Goal: Task Accomplishment & Management: Manage account settings

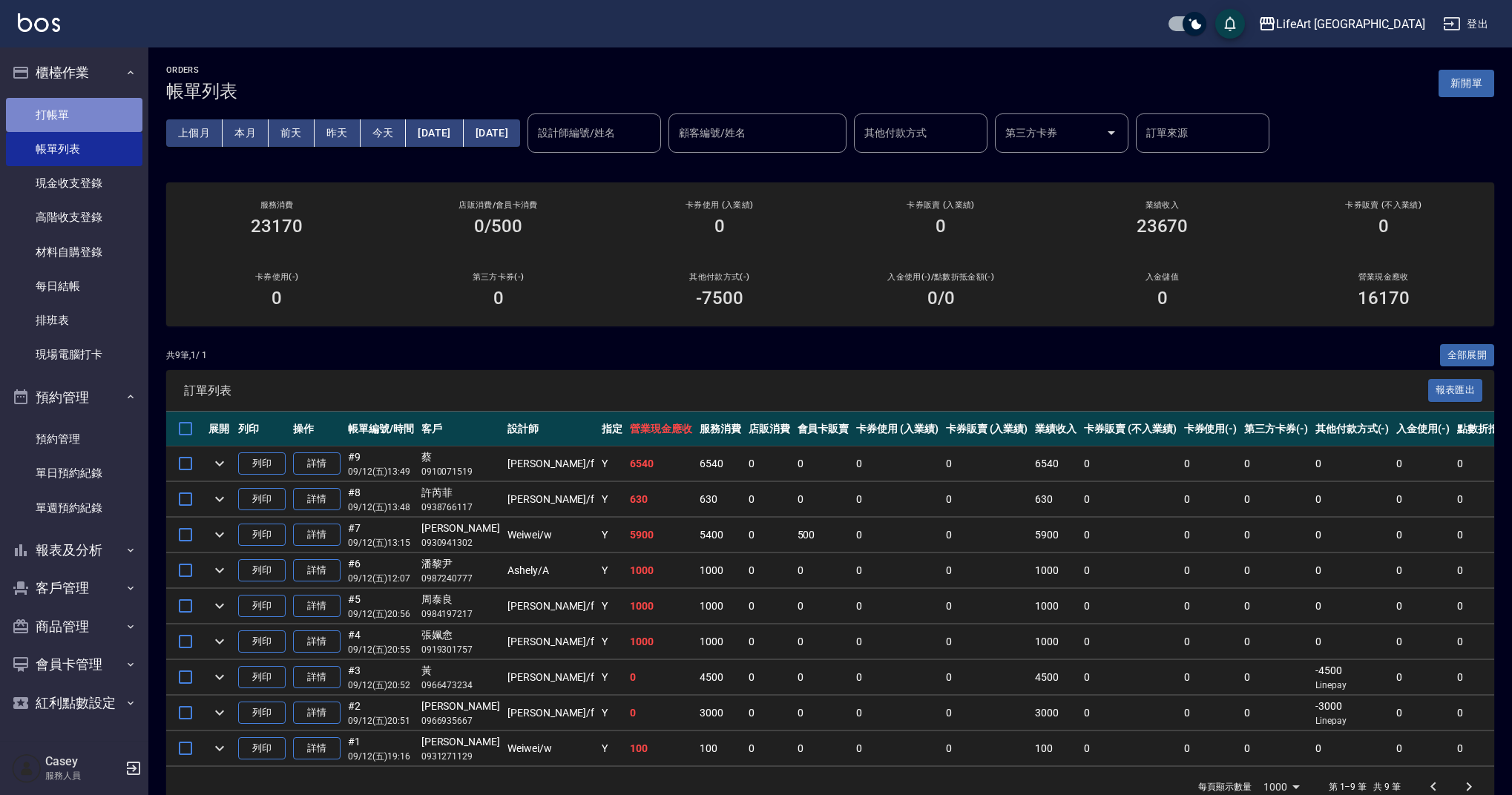
click at [141, 117] on link "打帳單" at bounding box center [74, 115] width 136 height 34
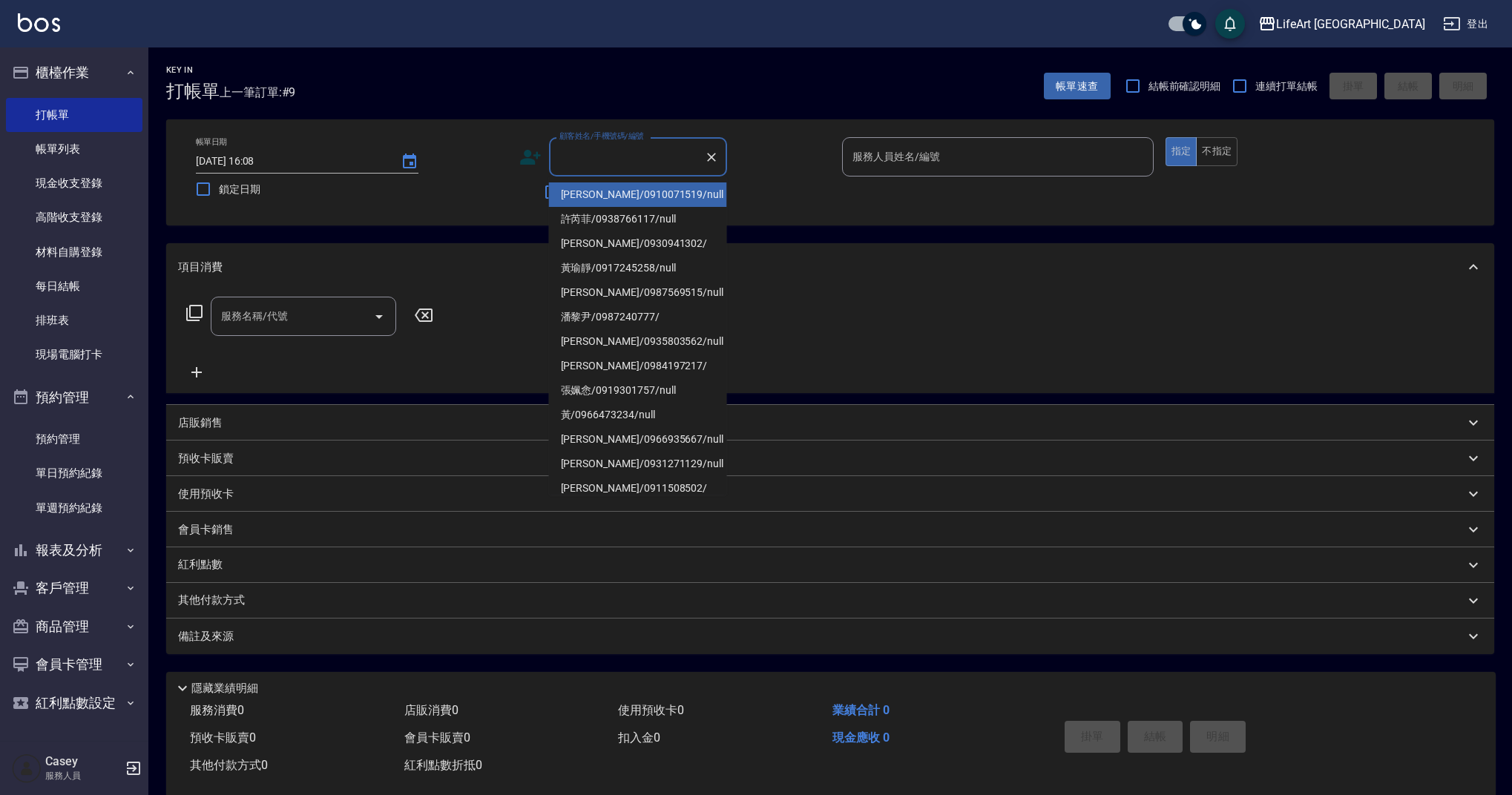
click at [644, 159] on input "顧客姓名/手機號碼/編號" at bounding box center [627, 156] width 142 height 26
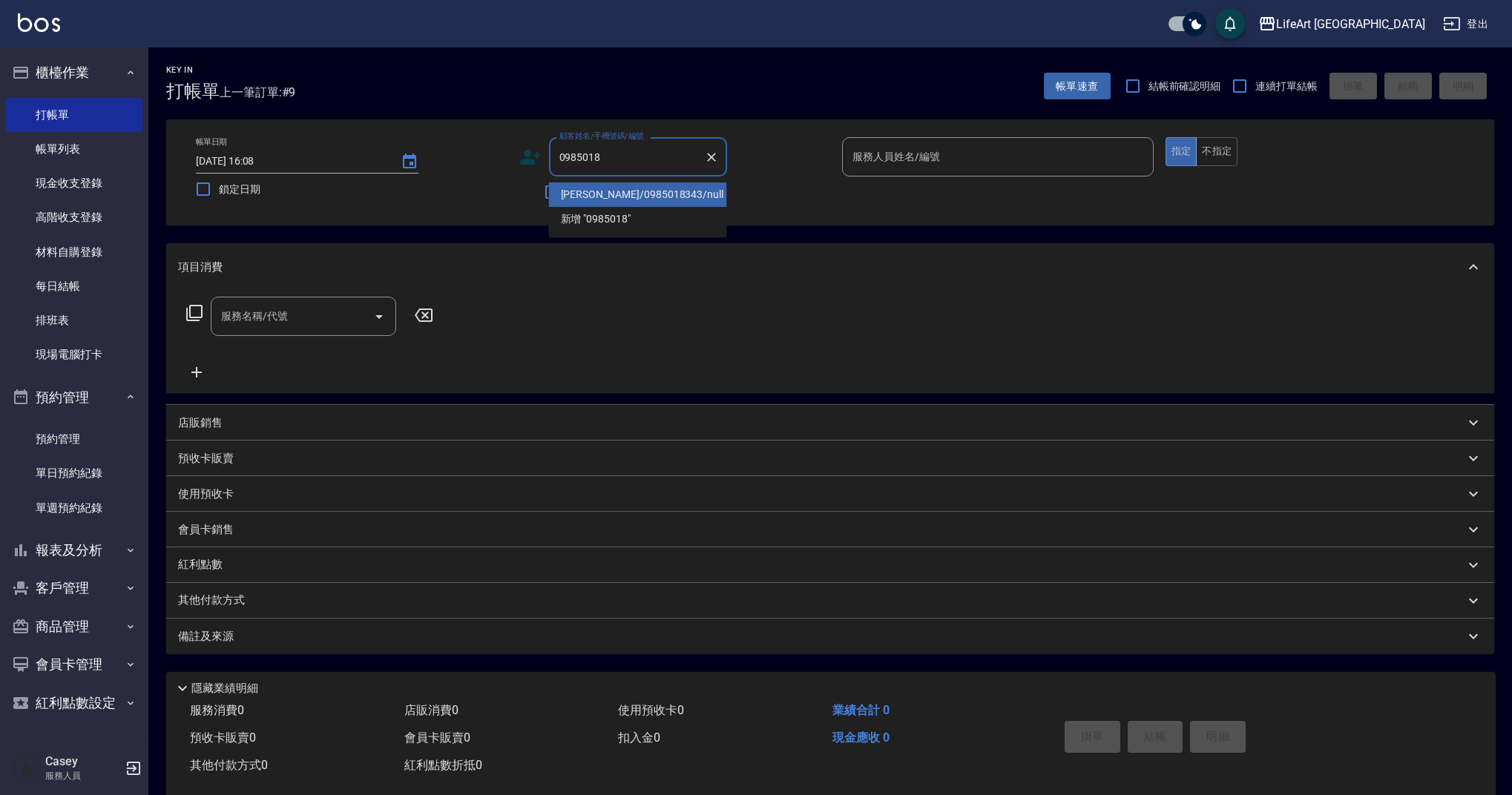
click at [652, 186] on li "[PERSON_NAME]/0985018343/null" at bounding box center [637, 195] width 178 height 25
type input "[PERSON_NAME]/0985018343/null"
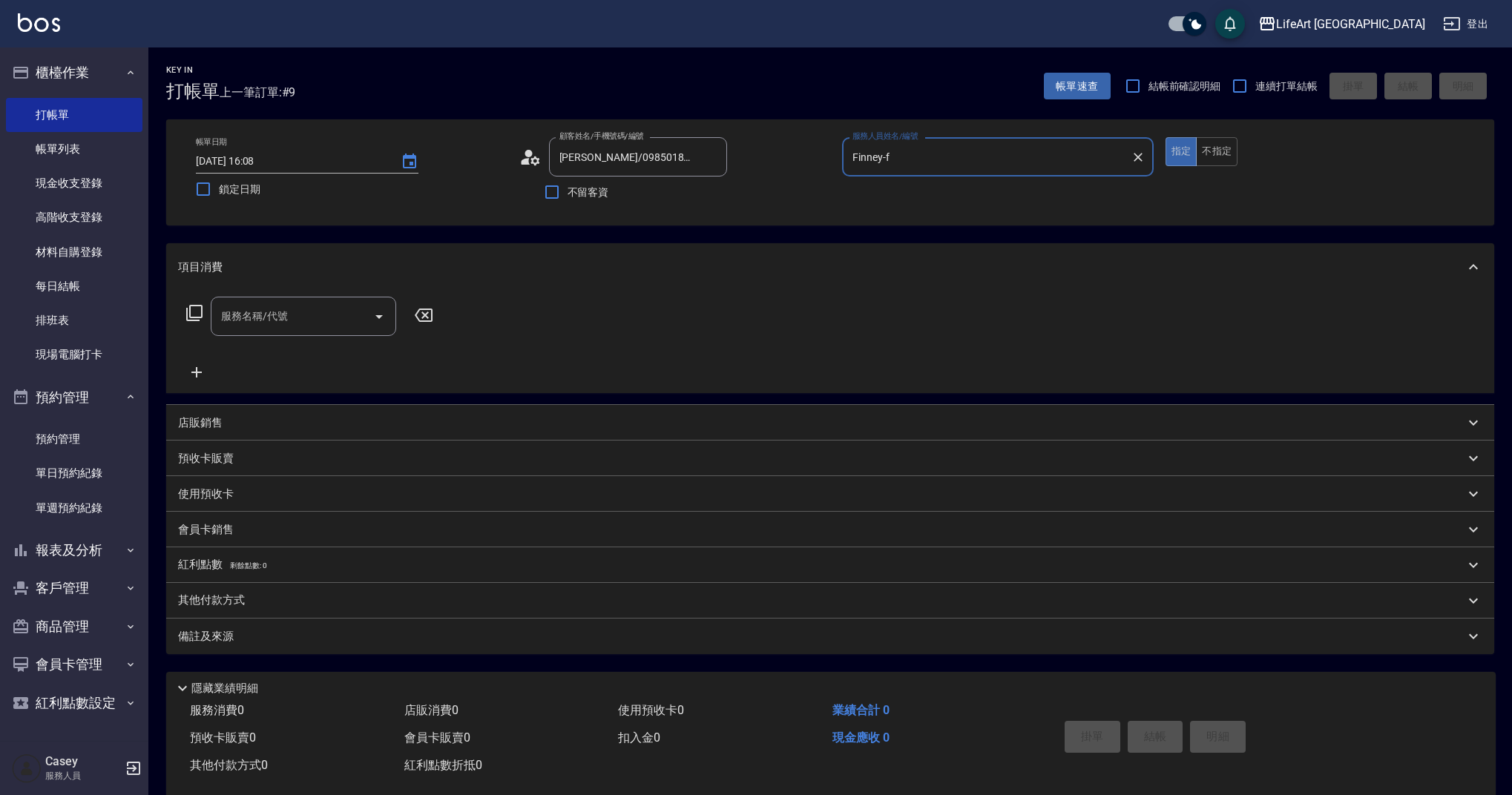
type input "Finney-f"
click at [293, 329] on input "服務名稱/代號" at bounding box center [293, 315] width 150 height 26
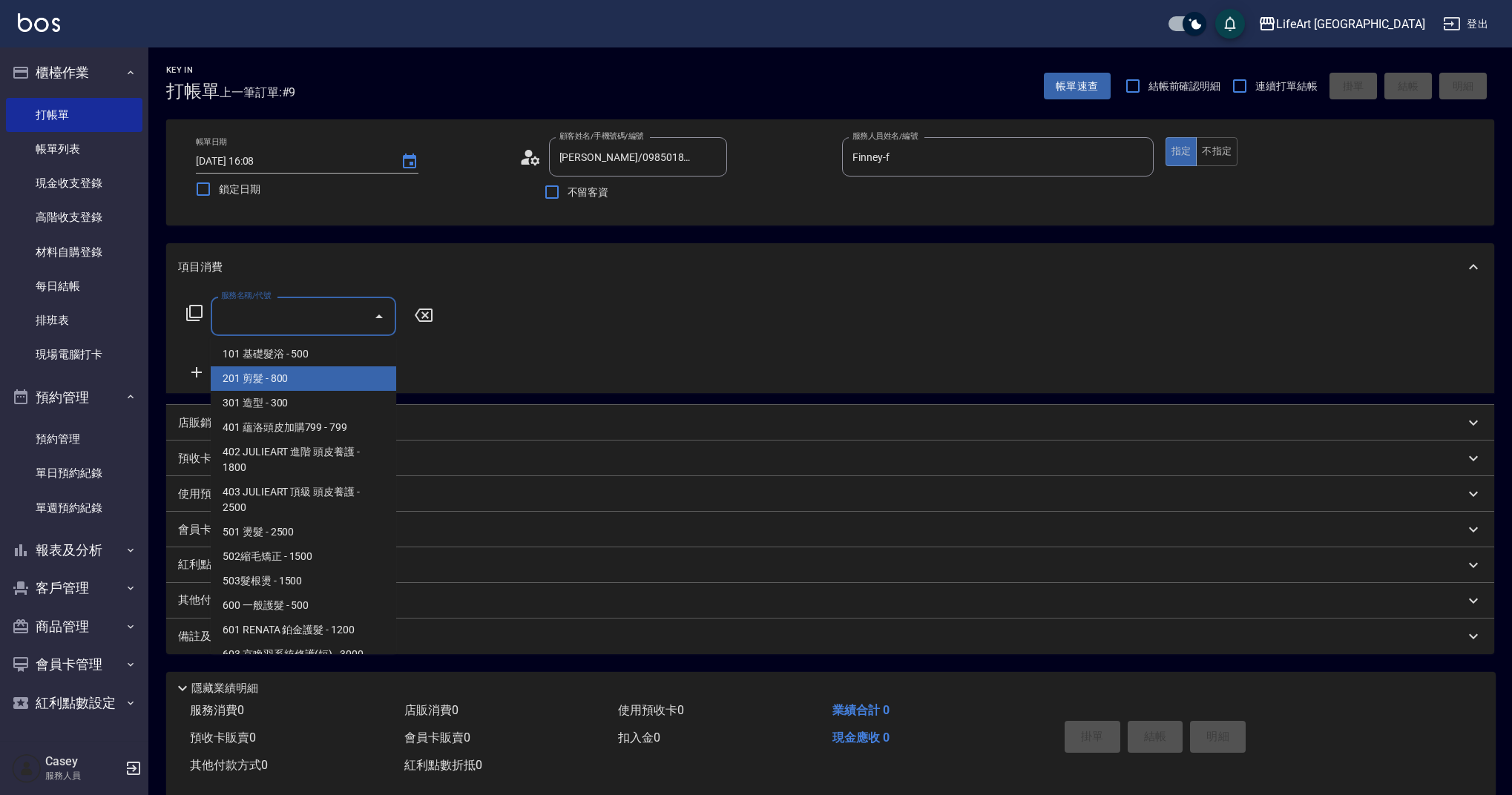
click at [302, 381] on span "201 剪髮 - 800" at bounding box center [303, 379] width 186 height 25
type input "201 剪髮(201)"
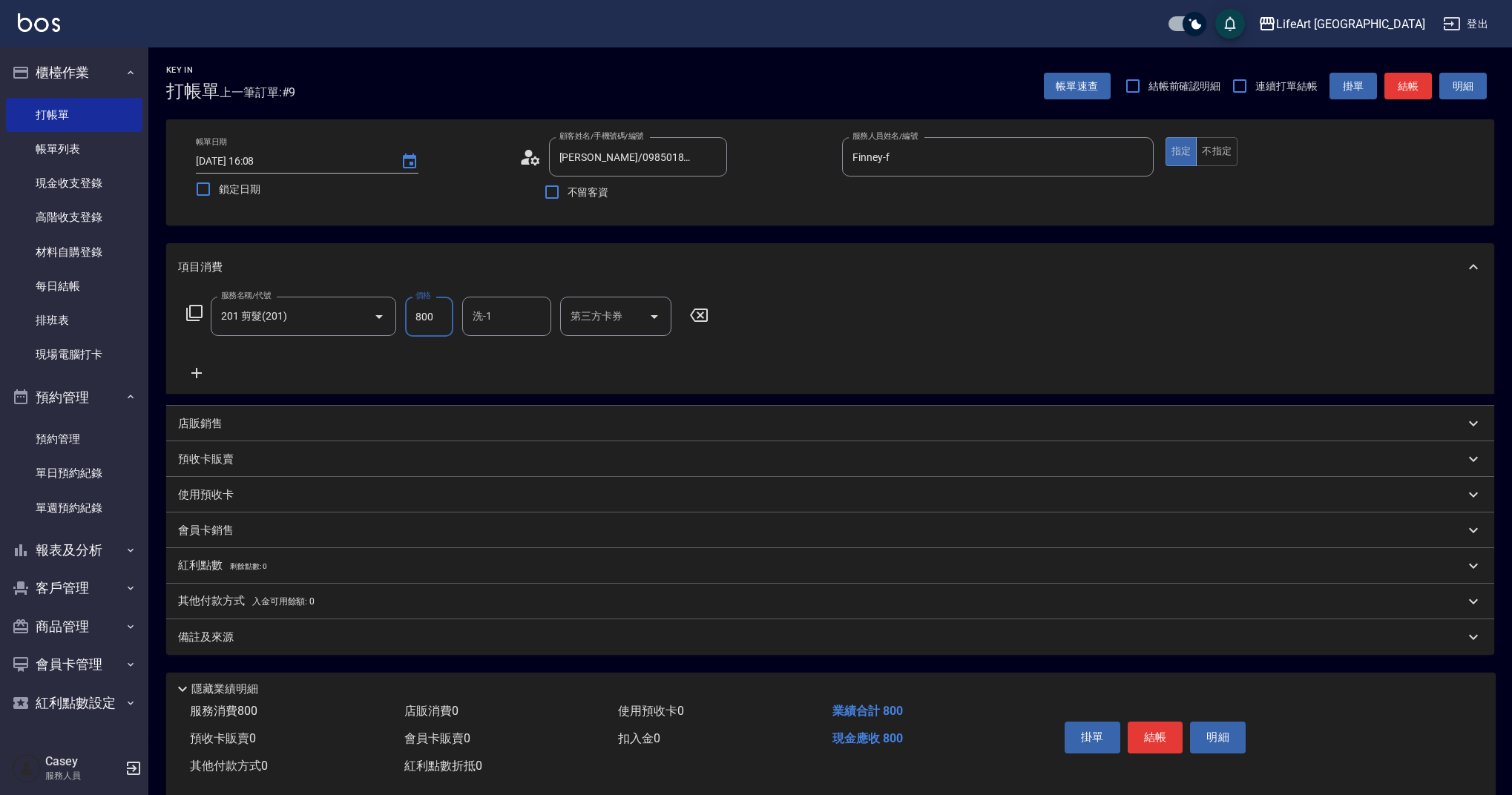
drag, startPoint x: 432, startPoint y: 319, endPoint x: 402, endPoint y: 318, distance: 30.0
click at [402, 318] on div "服務名稱/代號 201 剪髮(201) 服務名稱/代號 價格 800 價格 洗-1 洗-1 第三方卡券 第三方卡券" at bounding box center [447, 316] width 539 height 40
type input "1000"
click at [308, 648] on div "備註及來源" at bounding box center [830, 637] width 1328 height 35
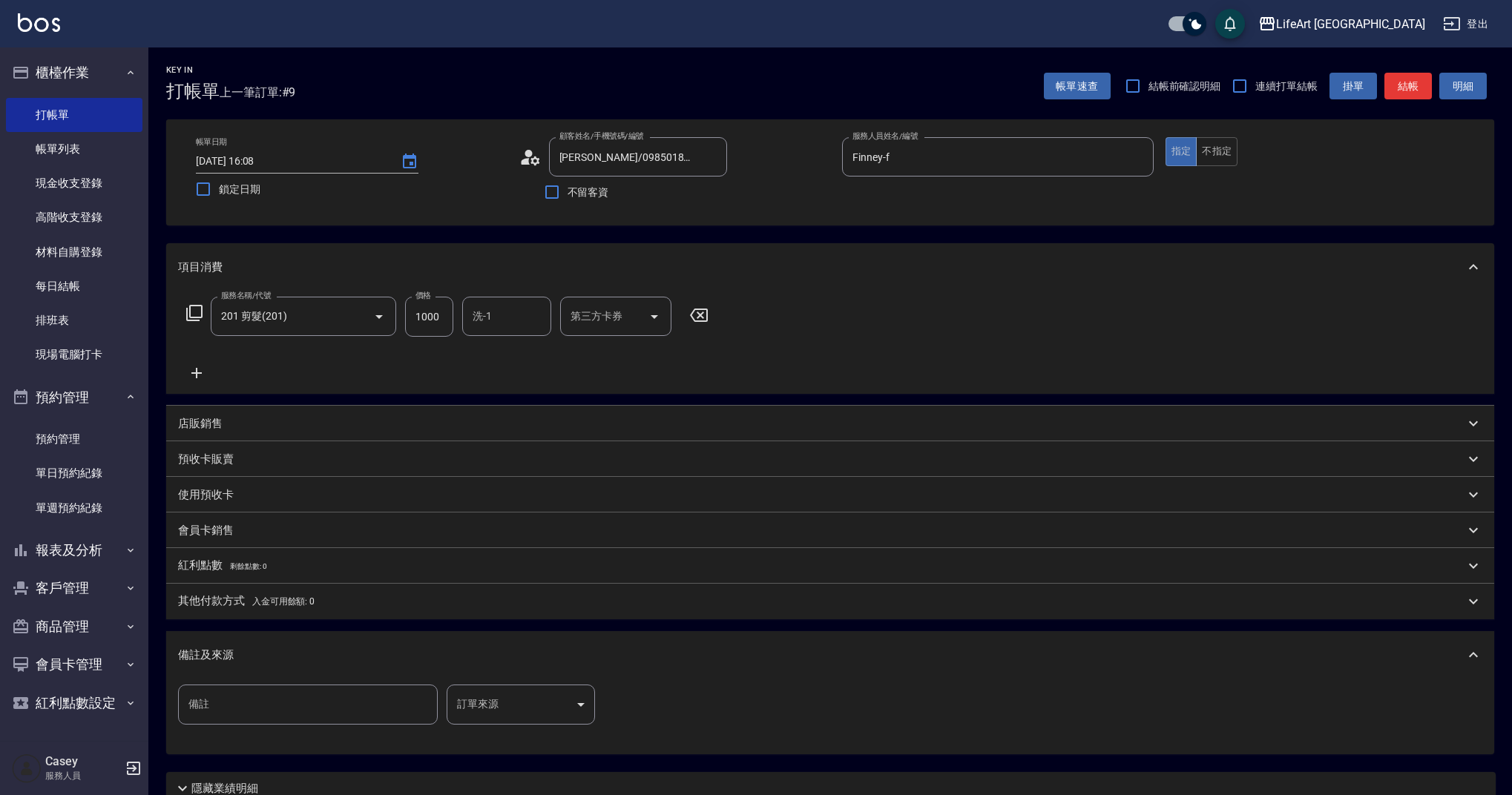
click at [558, 712] on body "LifeArt 蘆洲 登出 櫃檯作業 打帳單 帳單列表 現金收支登錄 高階收支登錄 材料自購登錄 每日結帳 排班表 現場電腦打卡 預約管理 預約管理 單日預約…" at bounding box center [756, 458] width 1512 height 915
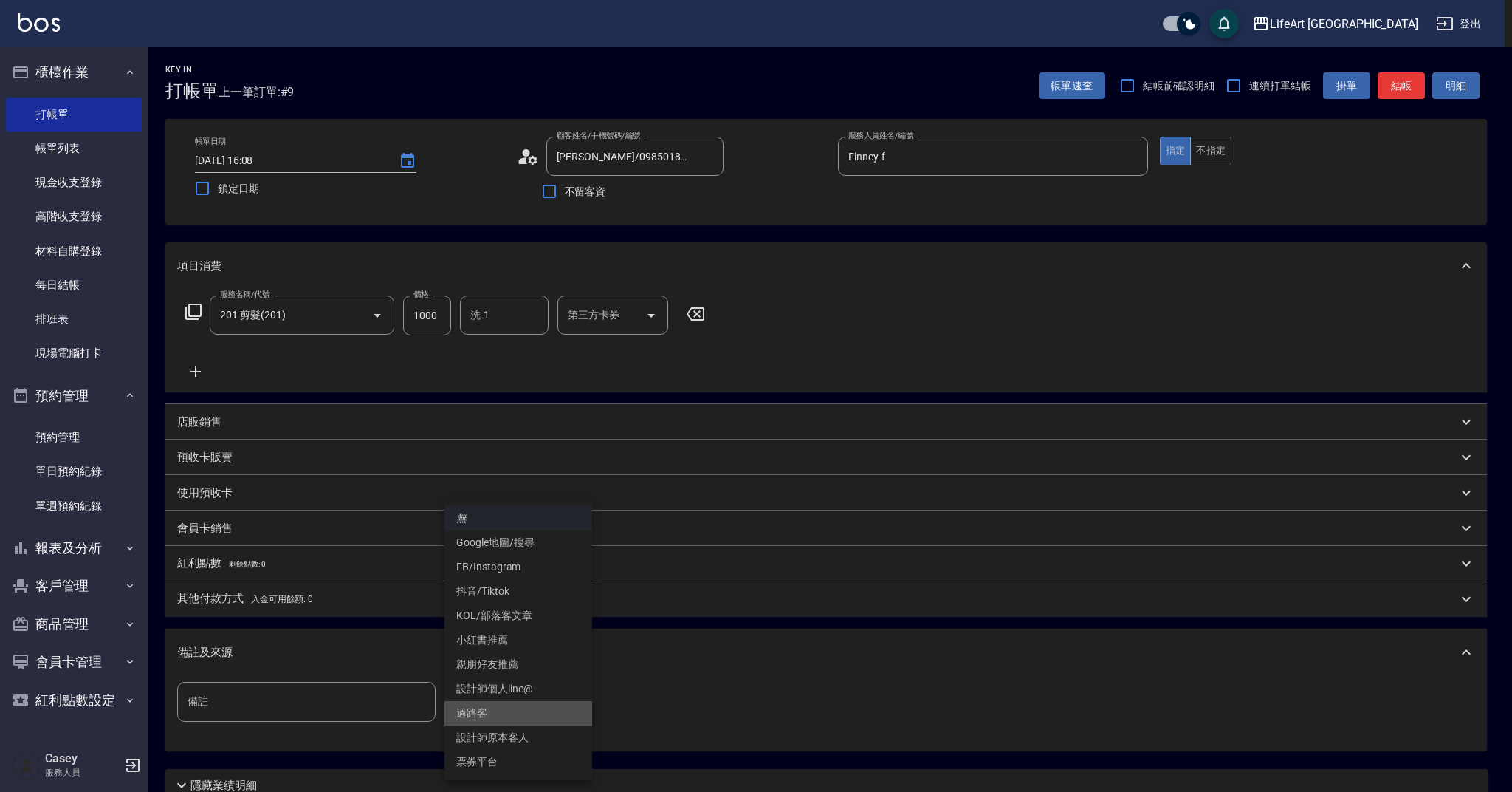
click at [527, 723] on li "過路客" at bounding box center [518, 714] width 148 height 25
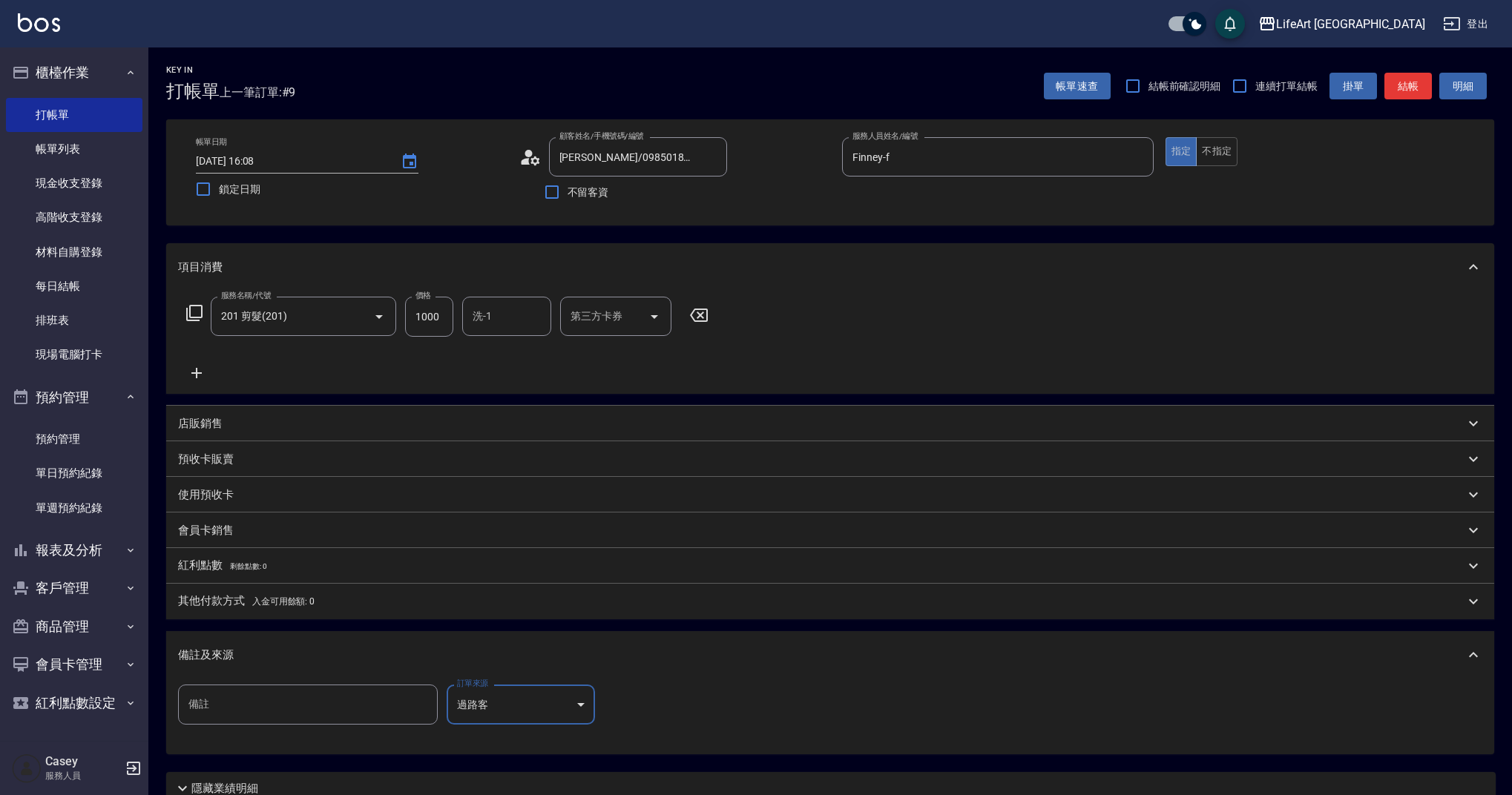
click at [525, 679] on div "備註 備註 訂單來源 過路客 過路客 訂單來源" at bounding box center [830, 716] width 1328 height 76
click at [528, 700] on body "LifeArt 蘆洲 登出 櫃檯作業 打帳單 帳單列表 現金收支登錄 高階收支登錄 材料自購登錄 每日結帳 排班表 現場電腦打卡 預約管理 預約管理 單日預約…" at bounding box center [756, 458] width 1512 height 915
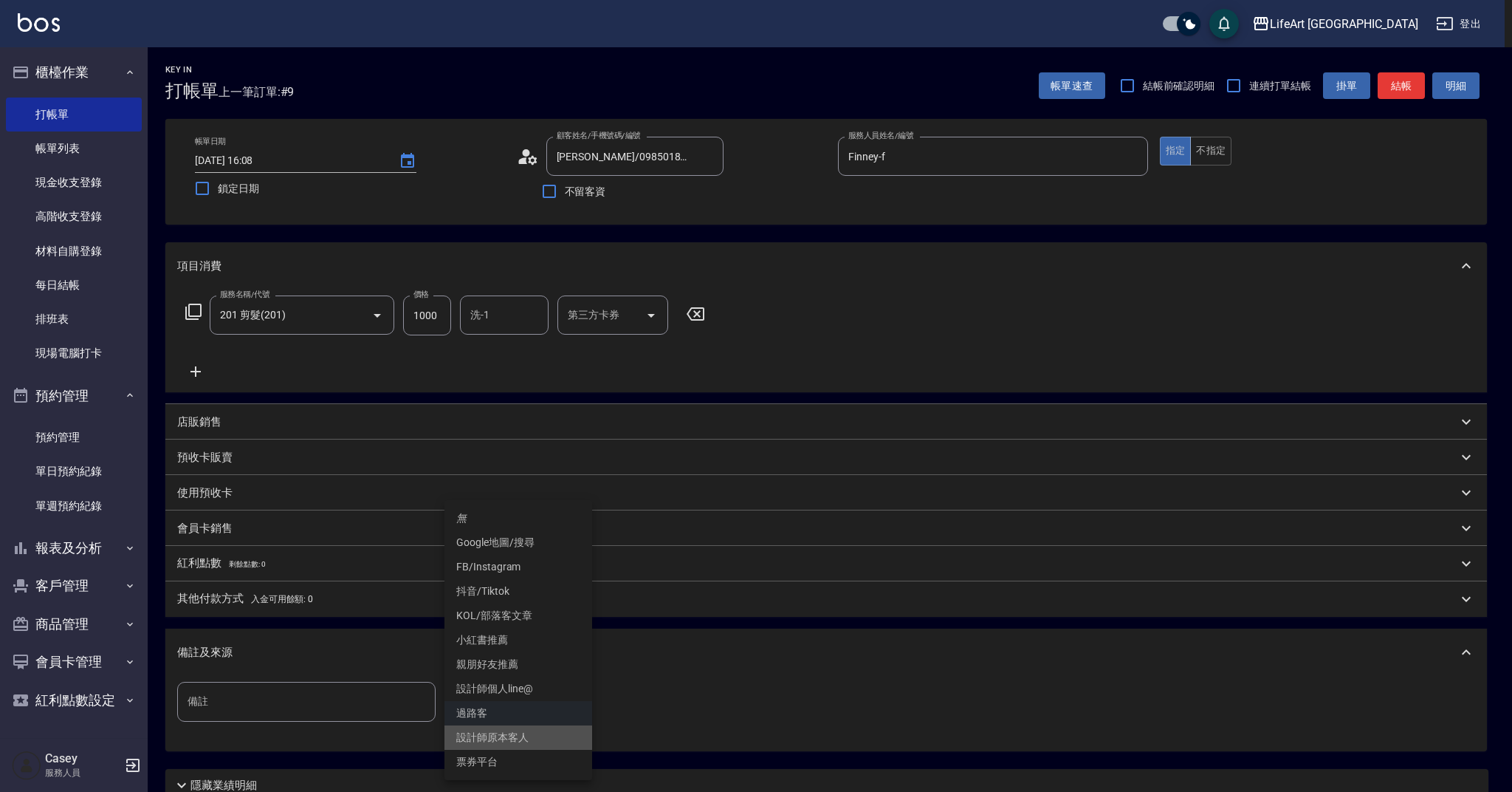
click at [521, 739] on li "設計師原本客人" at bounding box center [518, 737] width 148 height 25
type input "設計師原本客人"
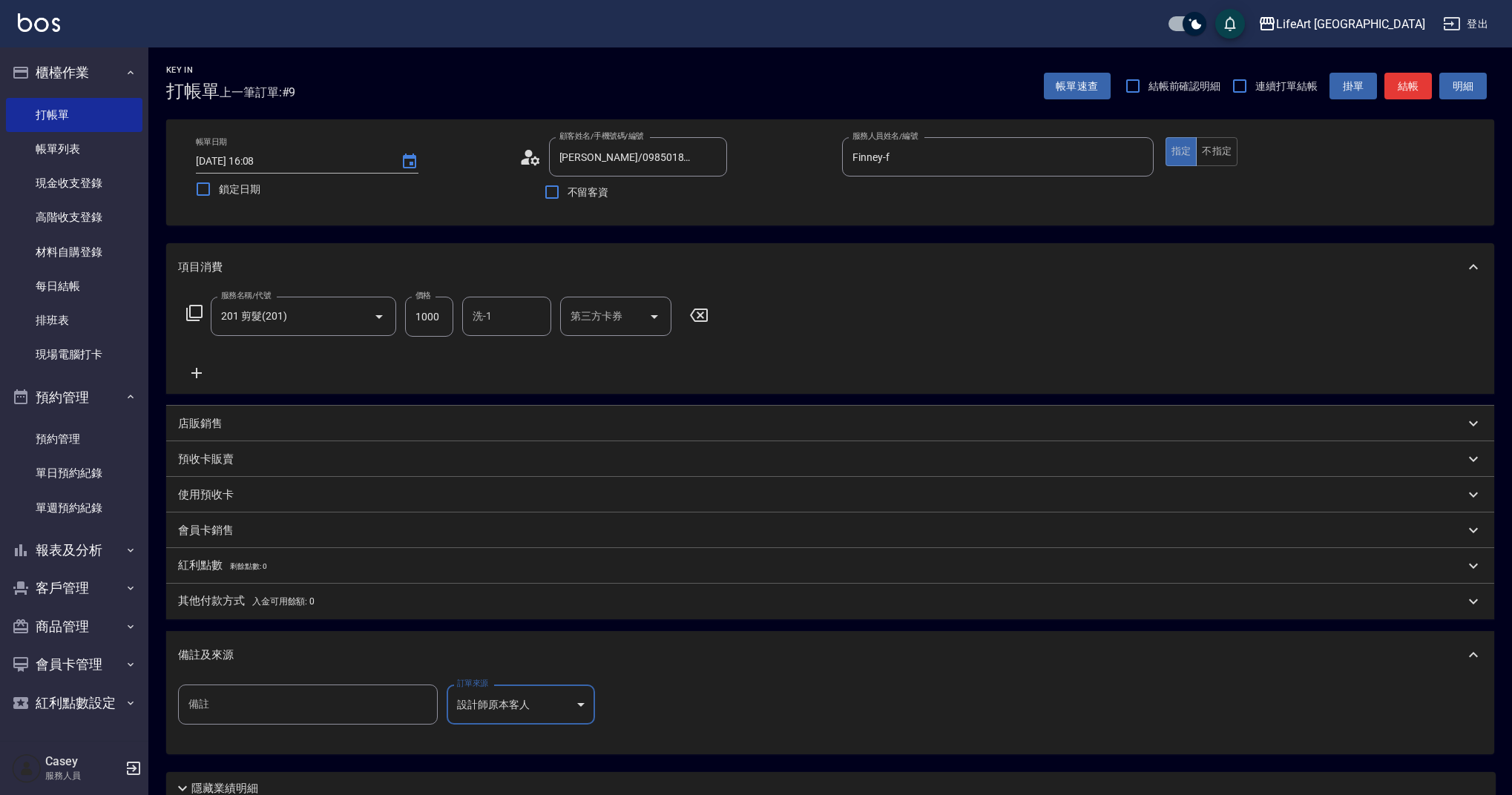
click at [484, 659] on div "備註及來源" at bounding box center [821, 655] width 1287 height 16
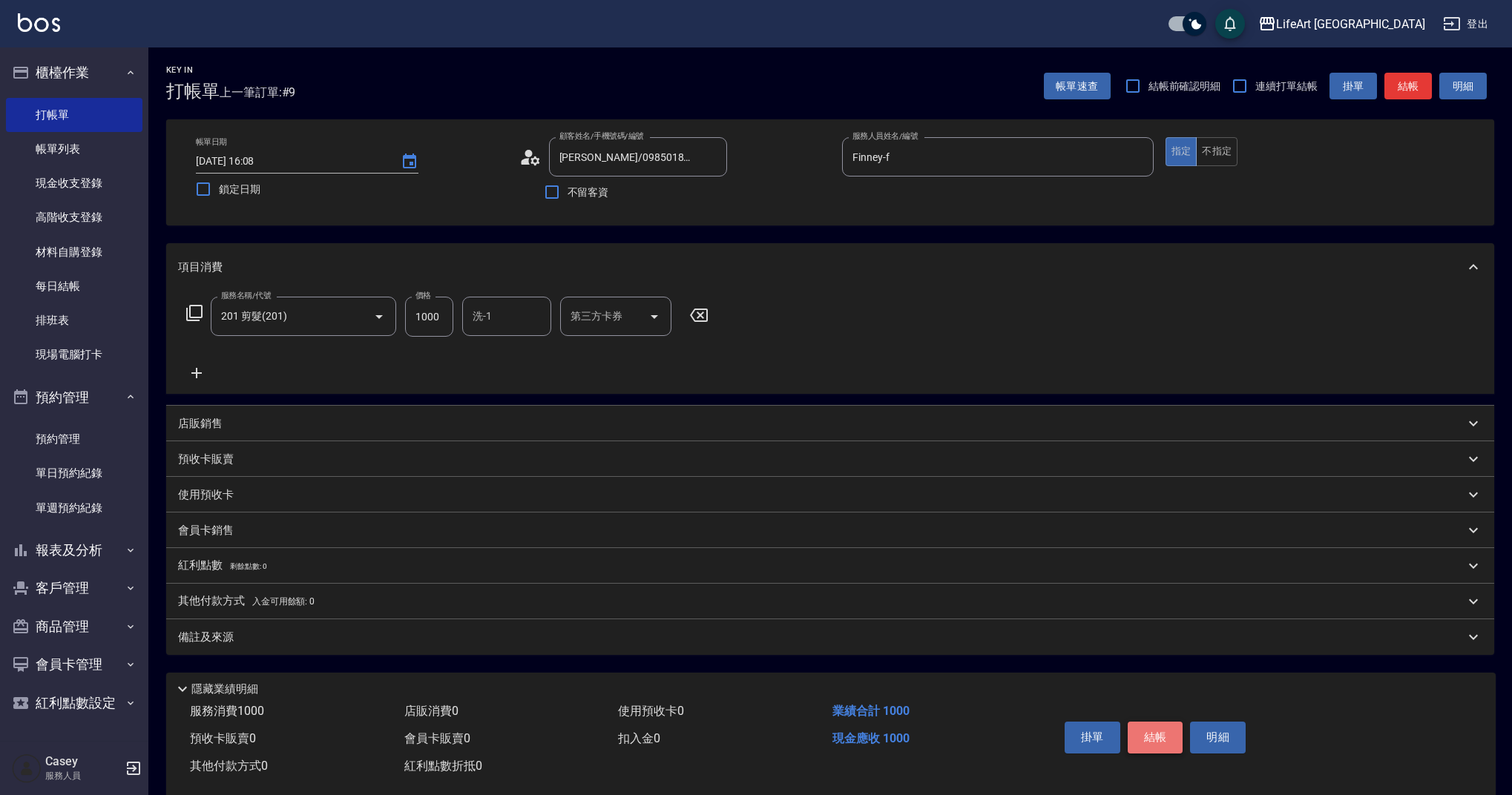
click at [1157, 741] on button "結帳" at bounding box center [1155, 737] width 56 height 31
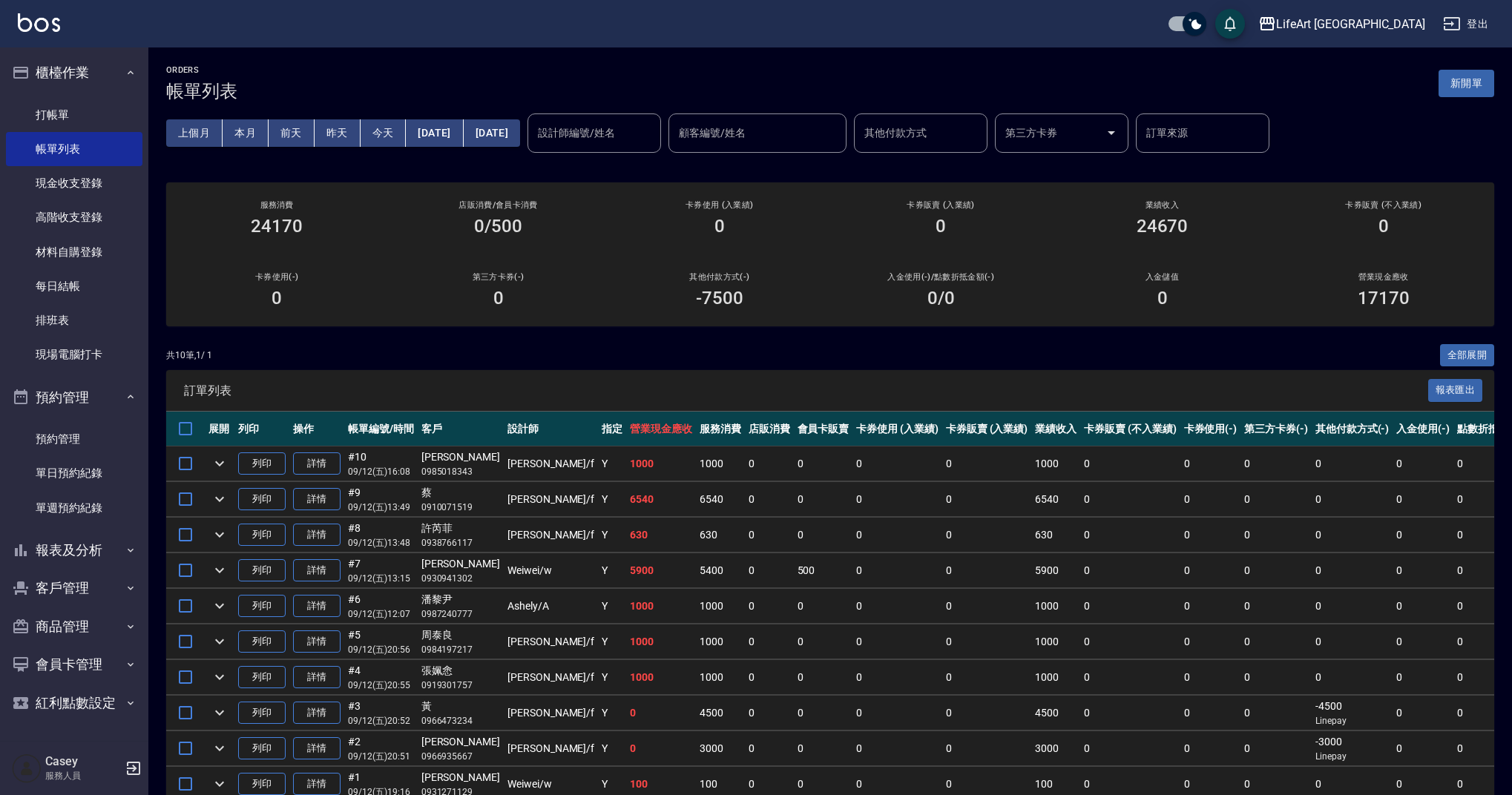
click at [745, 689] on td "0" at bounding box center [769, 677] width 49 height 34
click at [53, 116] on link "打帳單" at bounding box center [74, 115] width 136 height 34
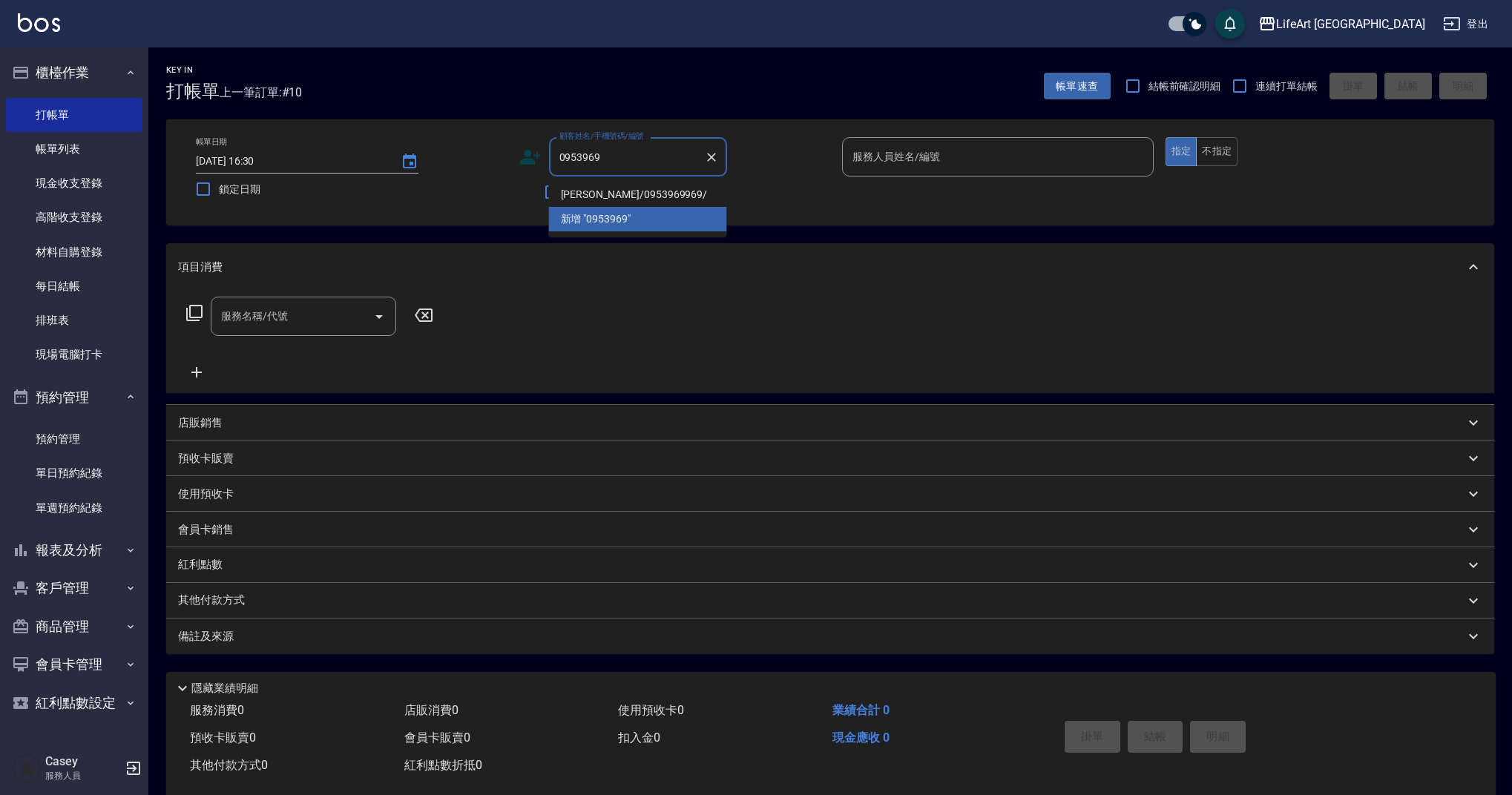
click at [612, 194] on li "[PERSON_NAME]/0953969969/" at bounding box center [637, 195] width 178 height 25
type input "[PERSON_NAME]/0953969969/"
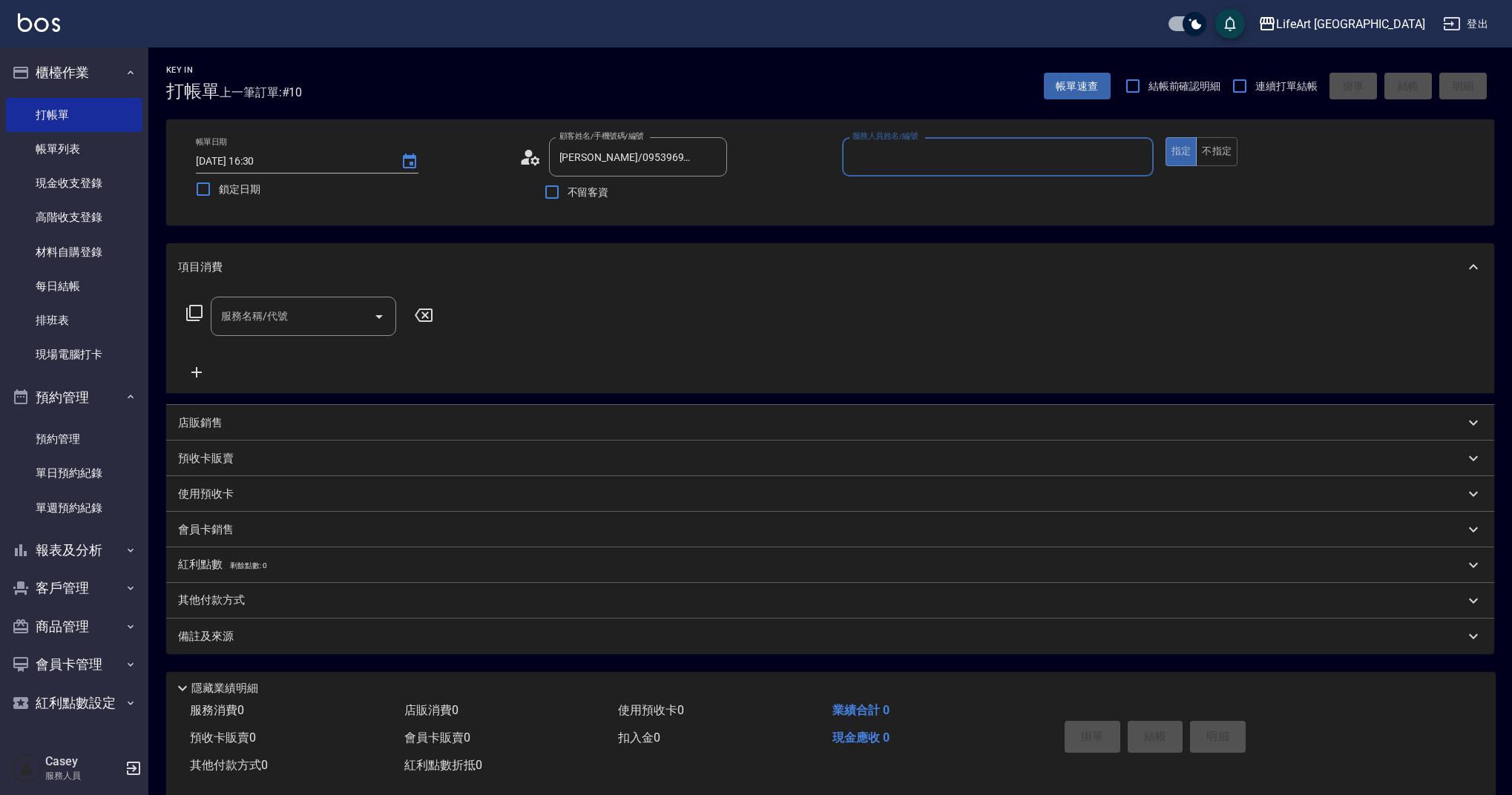
type input "Weiwei-w"
click at [298, 322] on input "服務名稱/代號" at bounding box center [293, 315] width 150 height 26
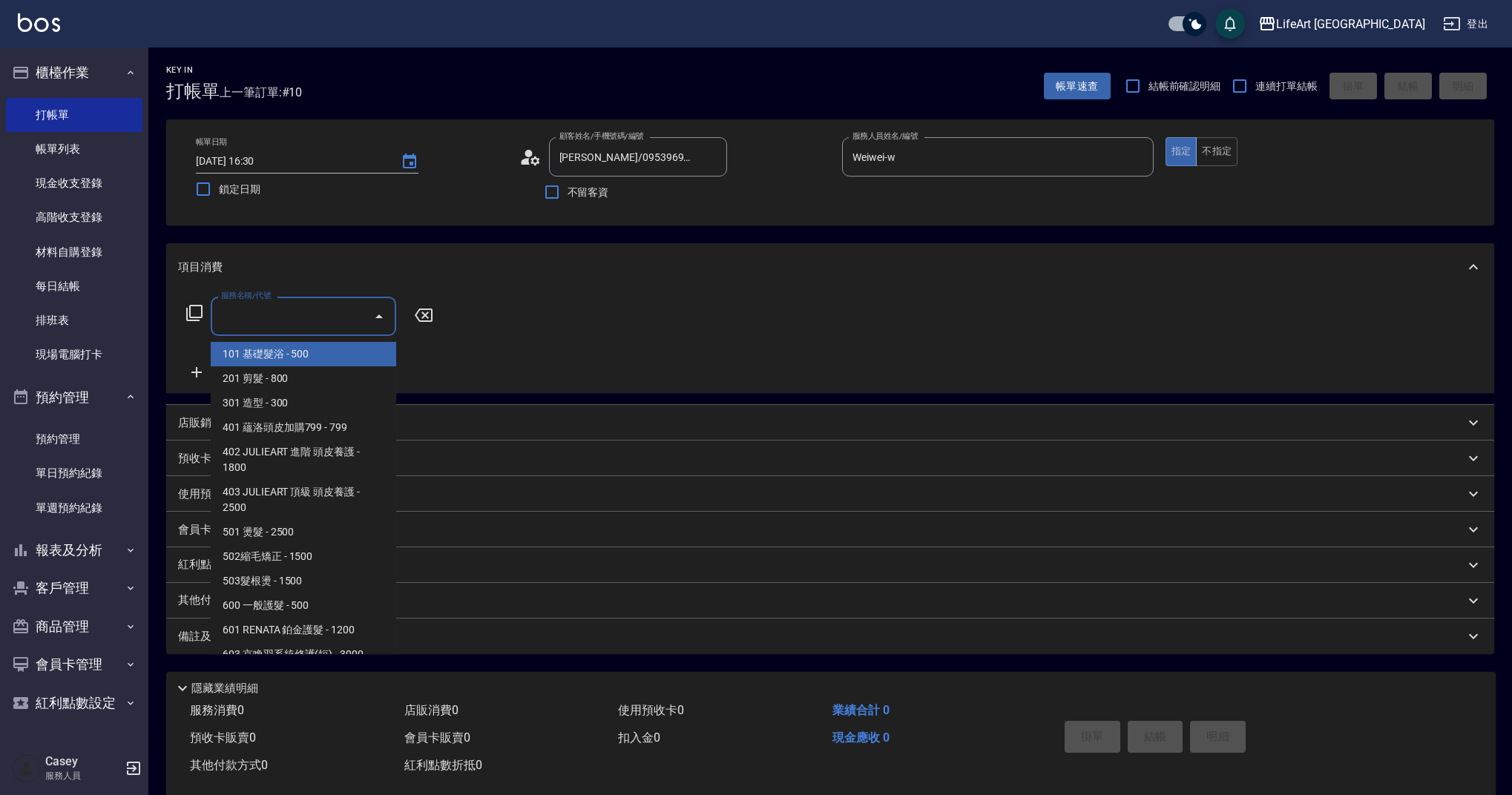
click at [284, 356] on span "101 基礎髮浴 - 500" at bounding box center [303, 354] width 186 height 25
type input "101 基礎髮浴 (101)"
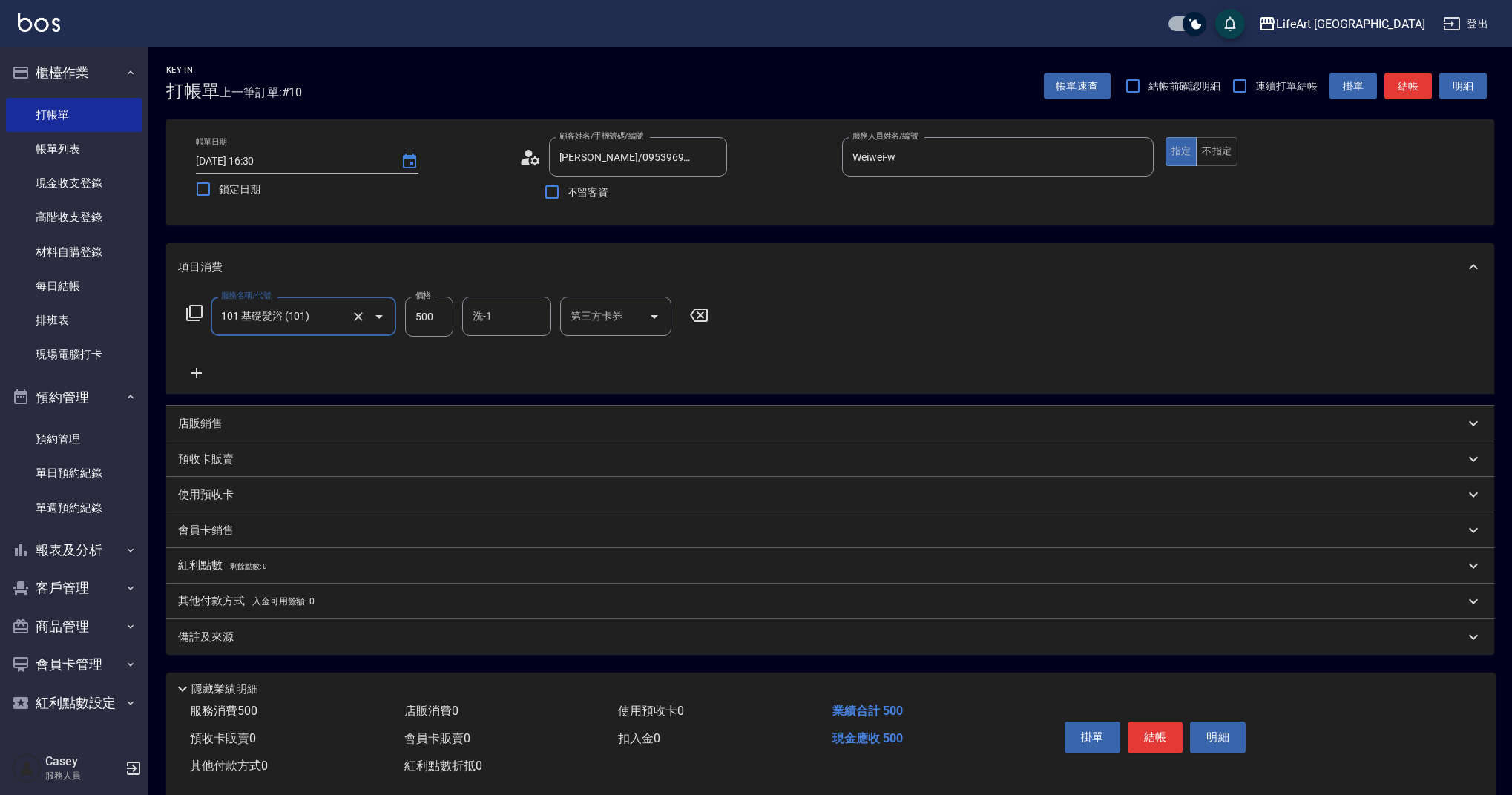
click at [205, 372] on icon at bounding box center [196, 373] width 37 height 18
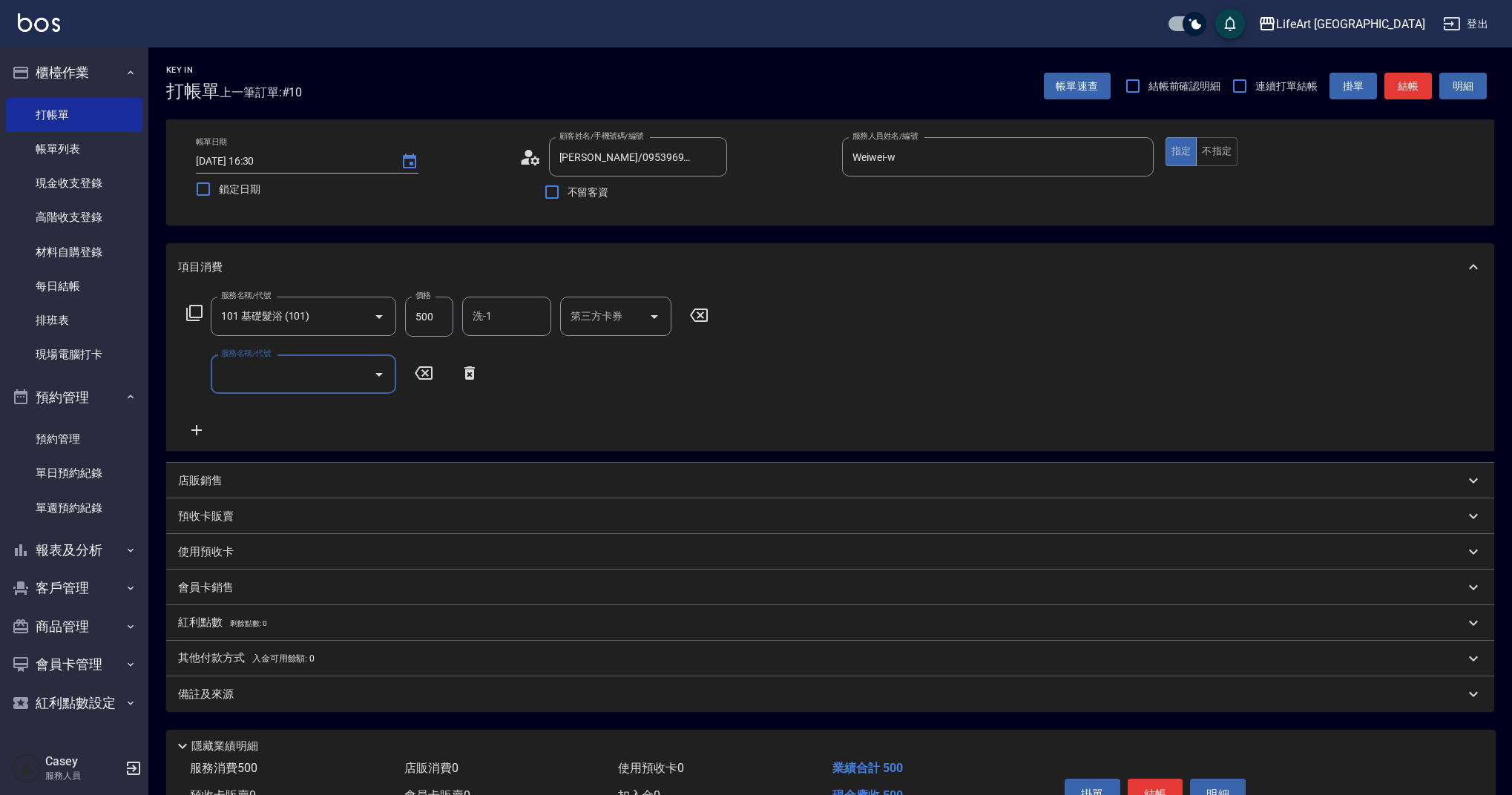
click at [224, 377] on input "服務名稱/代號" at bounding box center [293, 374] width 150 height 26
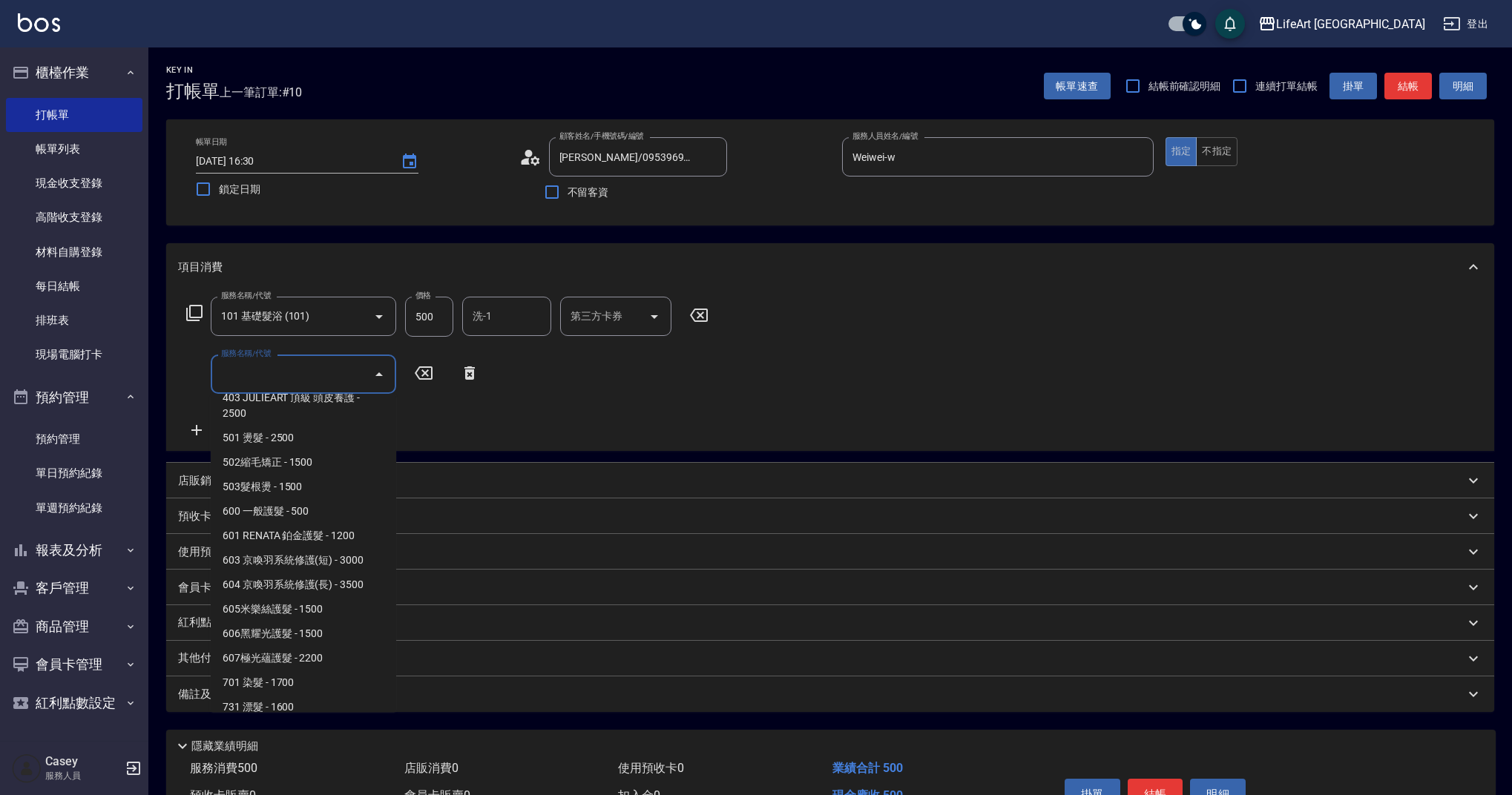
scroll to position [163, 0]
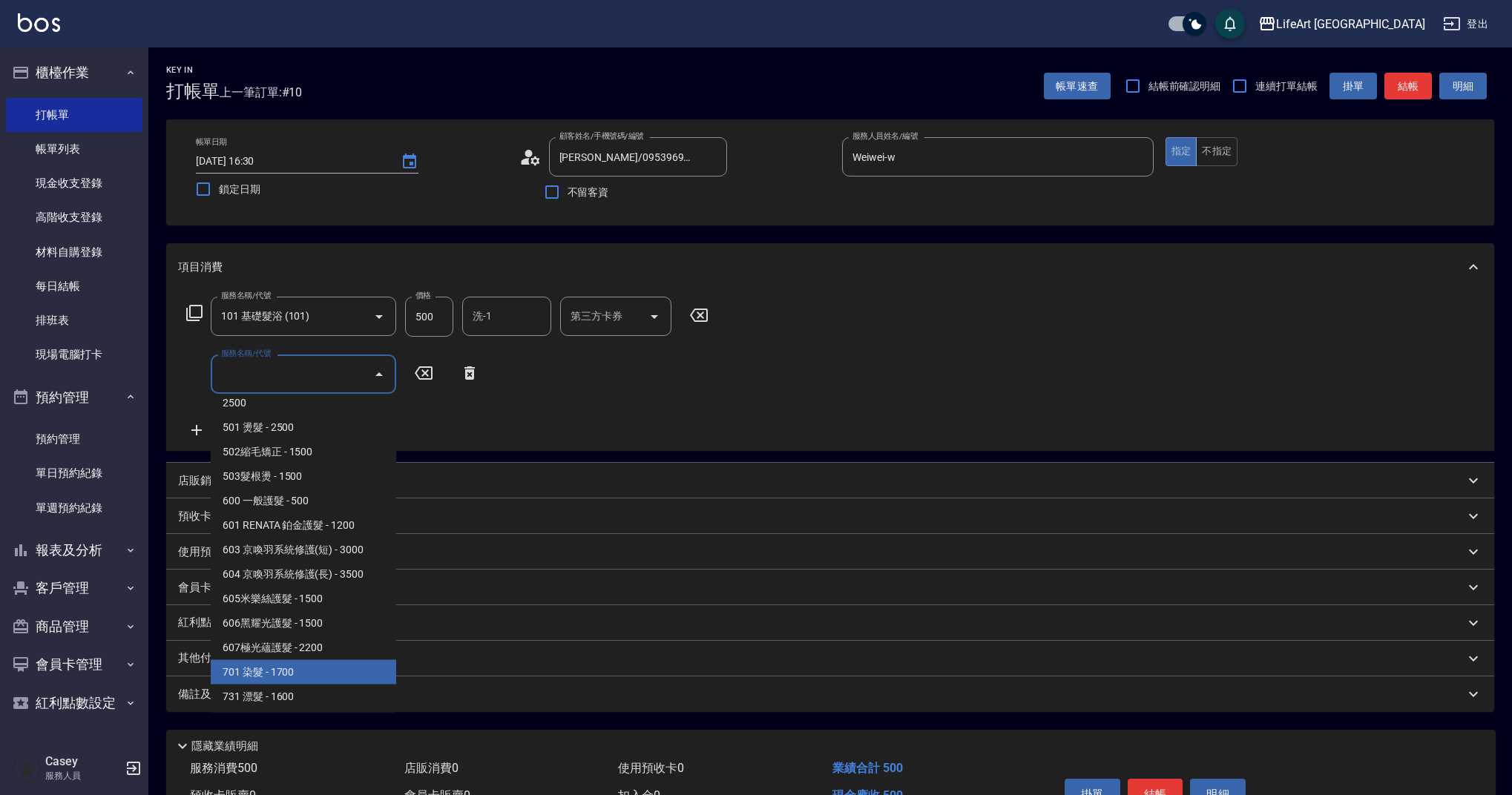
click at [341, 680] on span "701 染髮 - 1700" at bounding box center [303, 672] width 186 height 25
type input "701 染髮(701)"
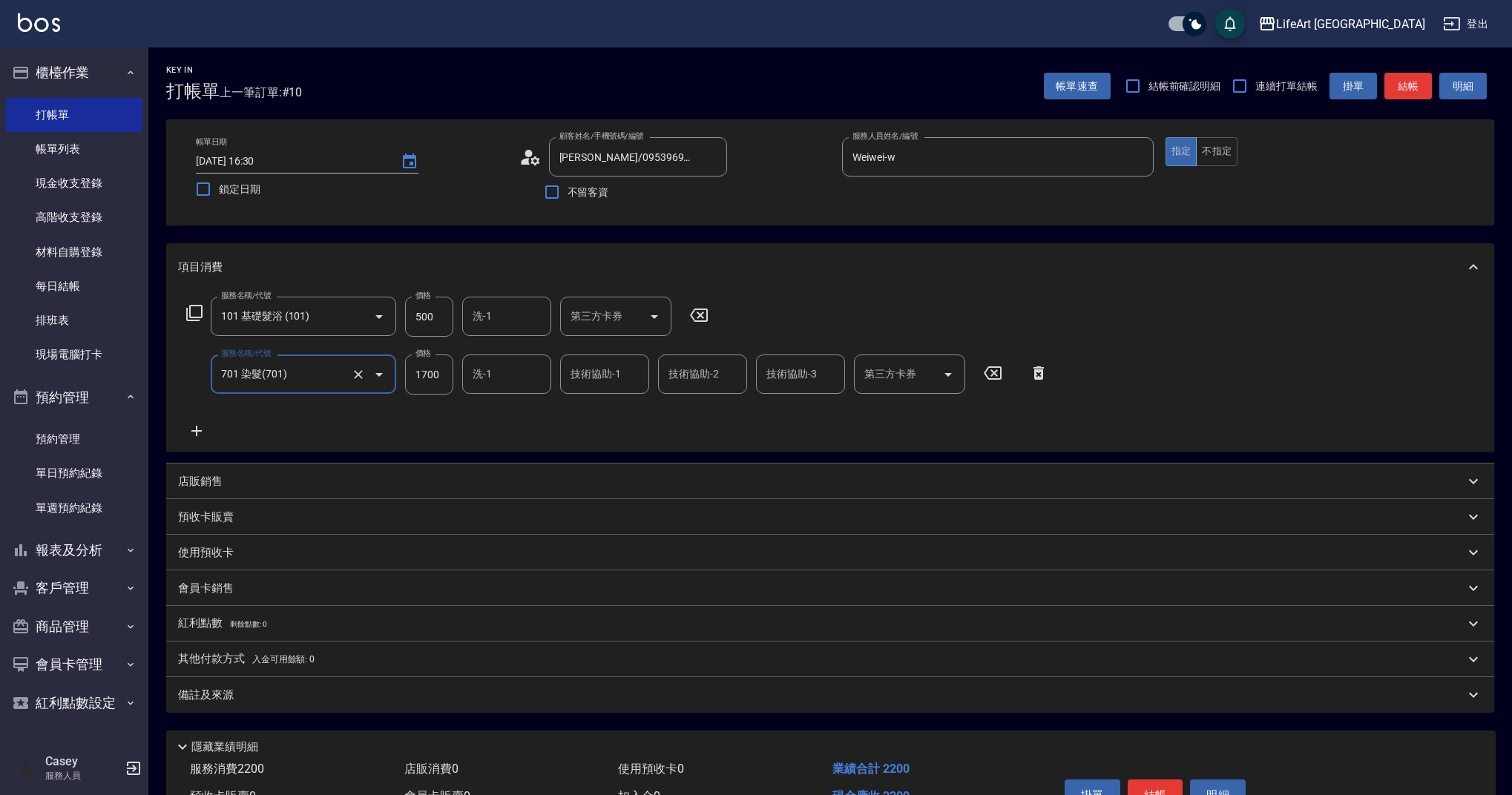
click at [201, 431] on icon at bounding box center [197, 431] width 11 height 11
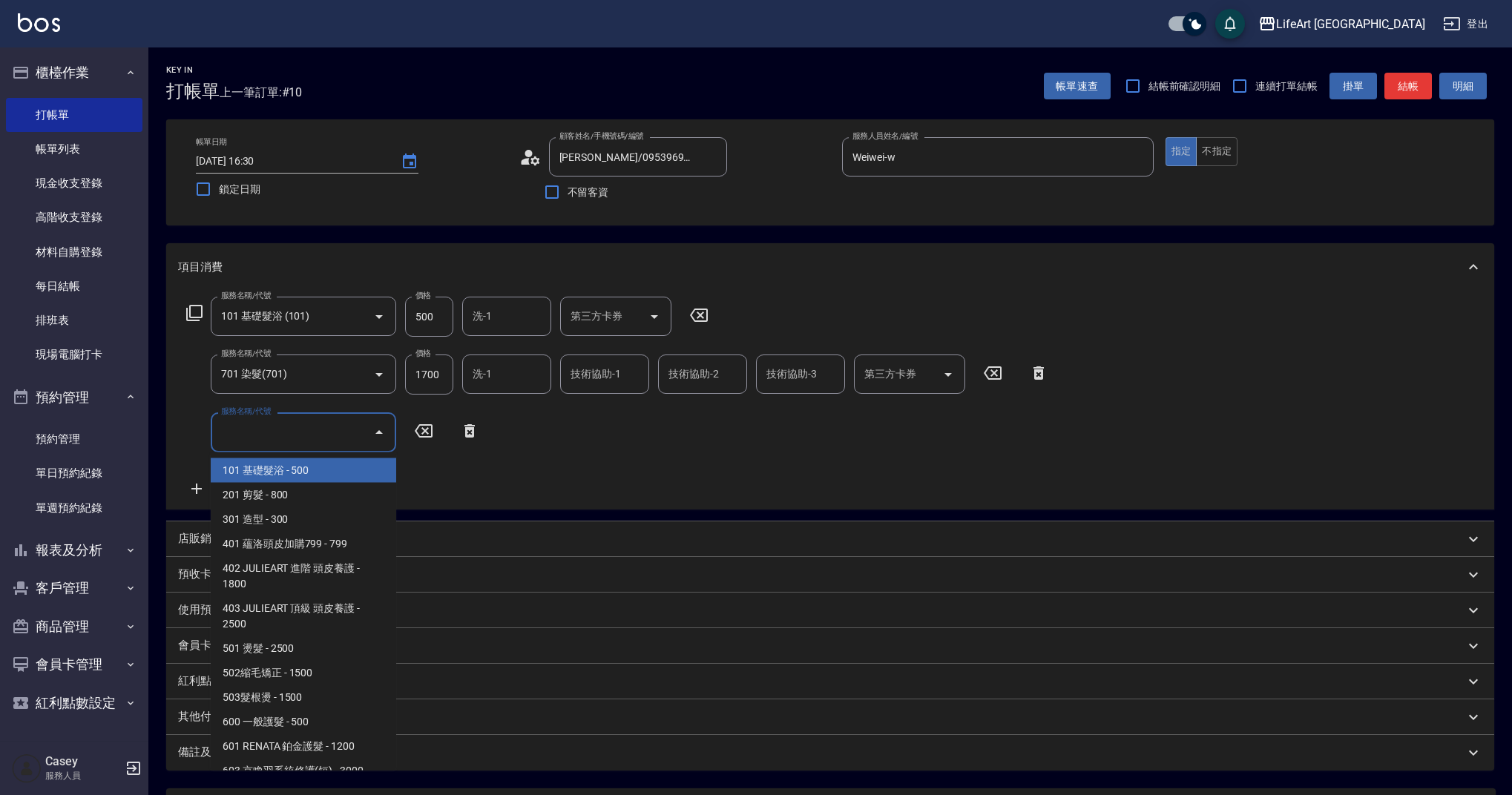
click at [270, 433] on input "服務名稱/代號" at bounding box center [293, 431] width 150 height 26
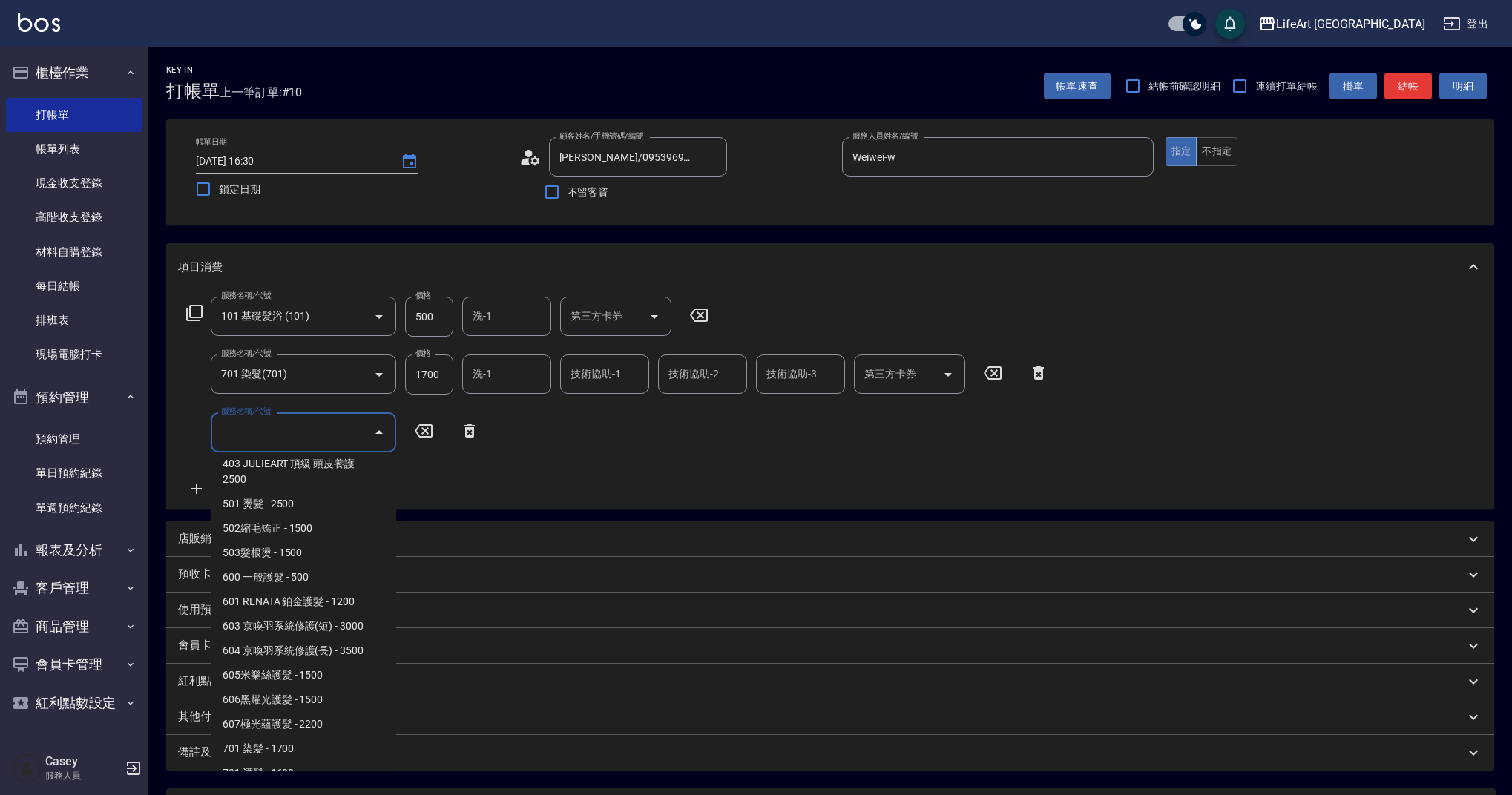
scroll to position [190, 0]
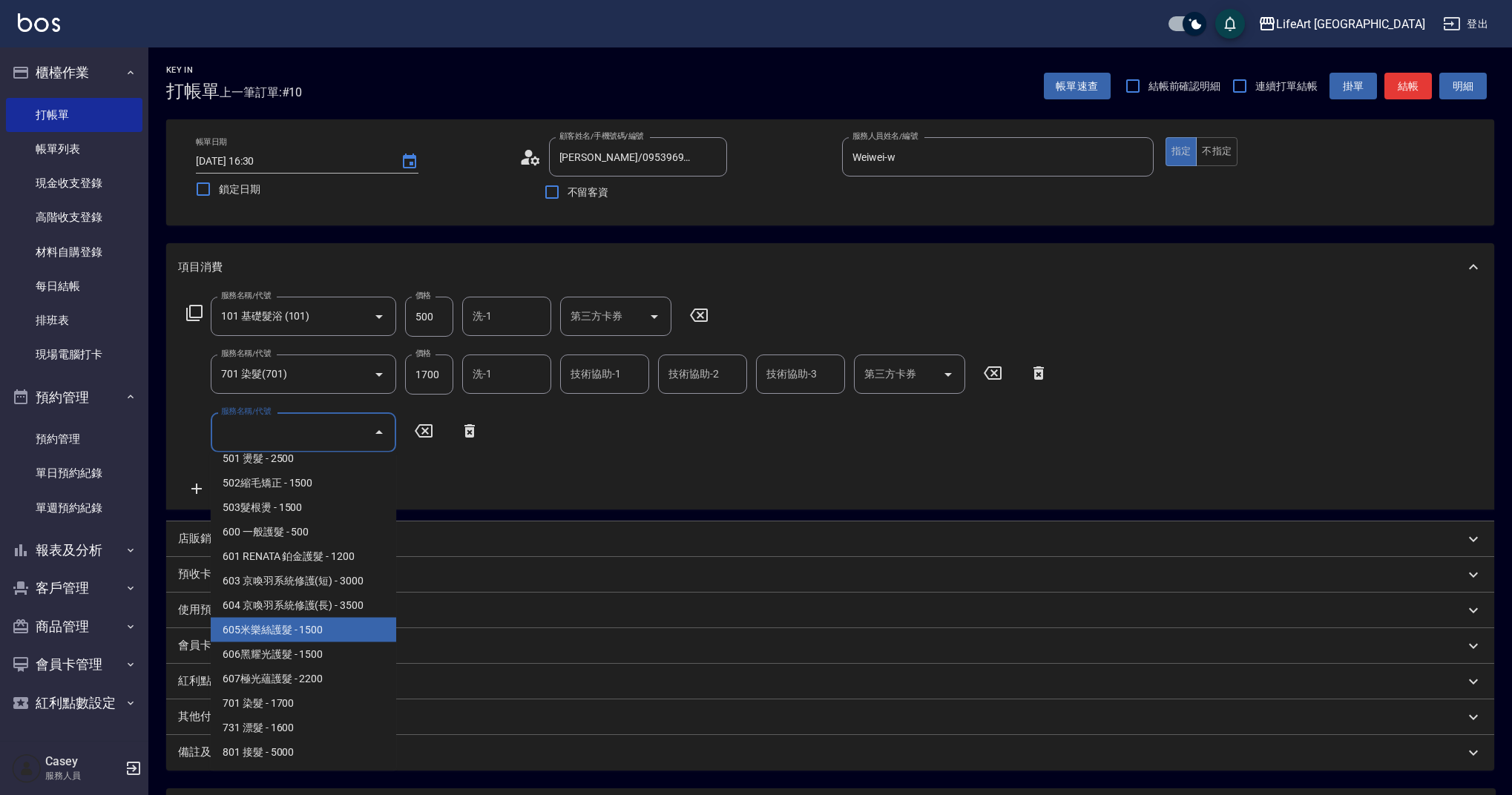
click at [336, 635] on span "605米樂絲護髮 - 1500" at bounding box center [303, 630] width 186 height 25
type input "605米樂絲護髮(605)"
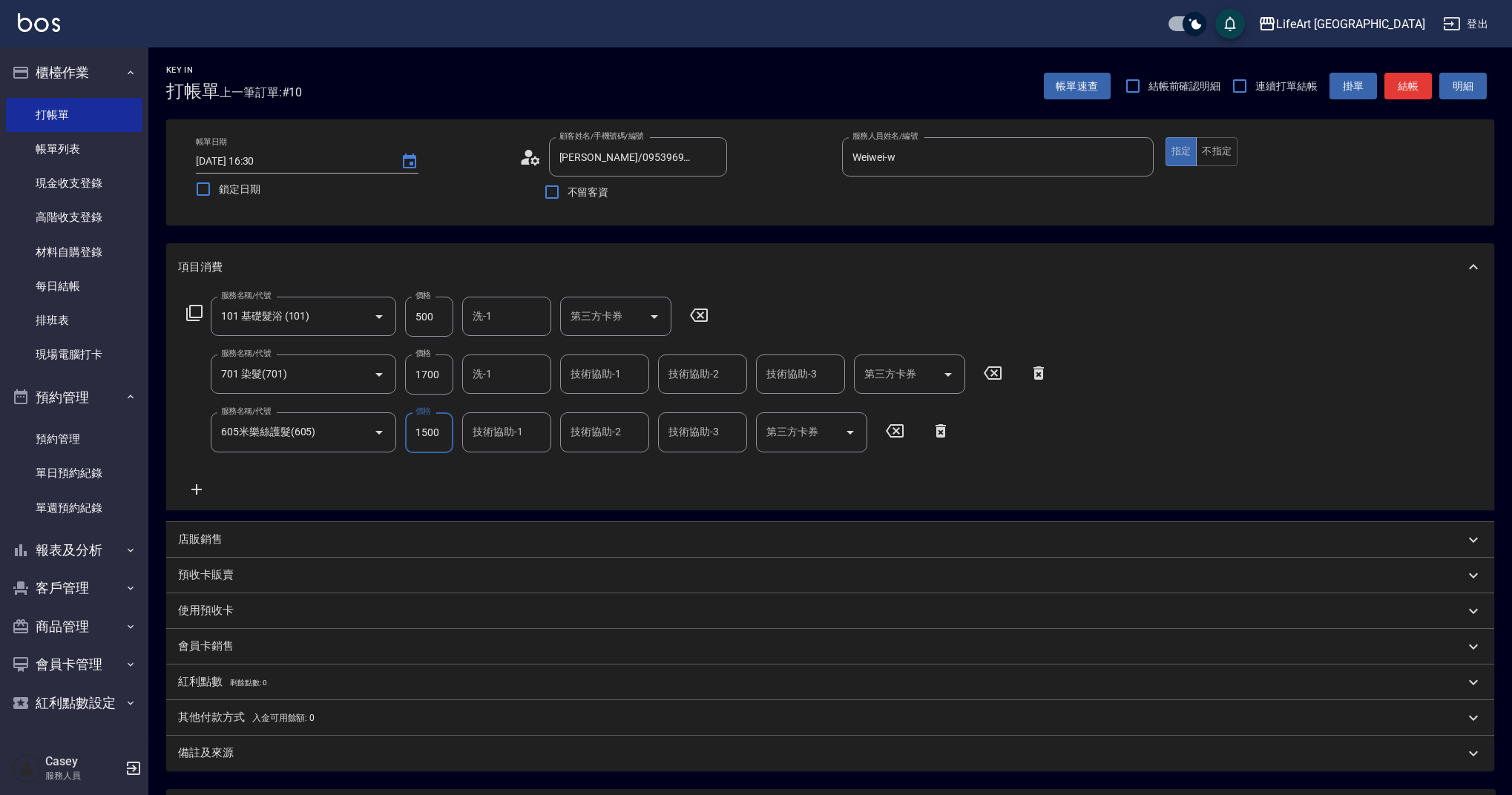
drag, startPoint x: 438, startPoint y: 375, endPoint x: 398, endPoint y: 367, distance: 40.8
click at [398, 367] on div "服務名稱/代號 701 染髮(701) 服務名稱/代號 價格 1700 價格 洗-1 洗-1 技術協助-1 技術協助-1 技術協助-2 技術協助-2 技術協助…" at bounding box center [617, 374] width 879 height 40
drag, startPoint x: 438, startPoint y: 376, endPoint x: 403, endPoint y: 370, distance: 35.5
click at [403, 370] on div "服務名稱/代號 701 染髮(701) 服務名稱/代號 價格 1700 價格 洗-1 洗-1 技術協助-1 技術協助-1 技術協助-2 技術協助-2 技術協助…" at bounding box center [617, 374] width 879 height 40
type input "2440"
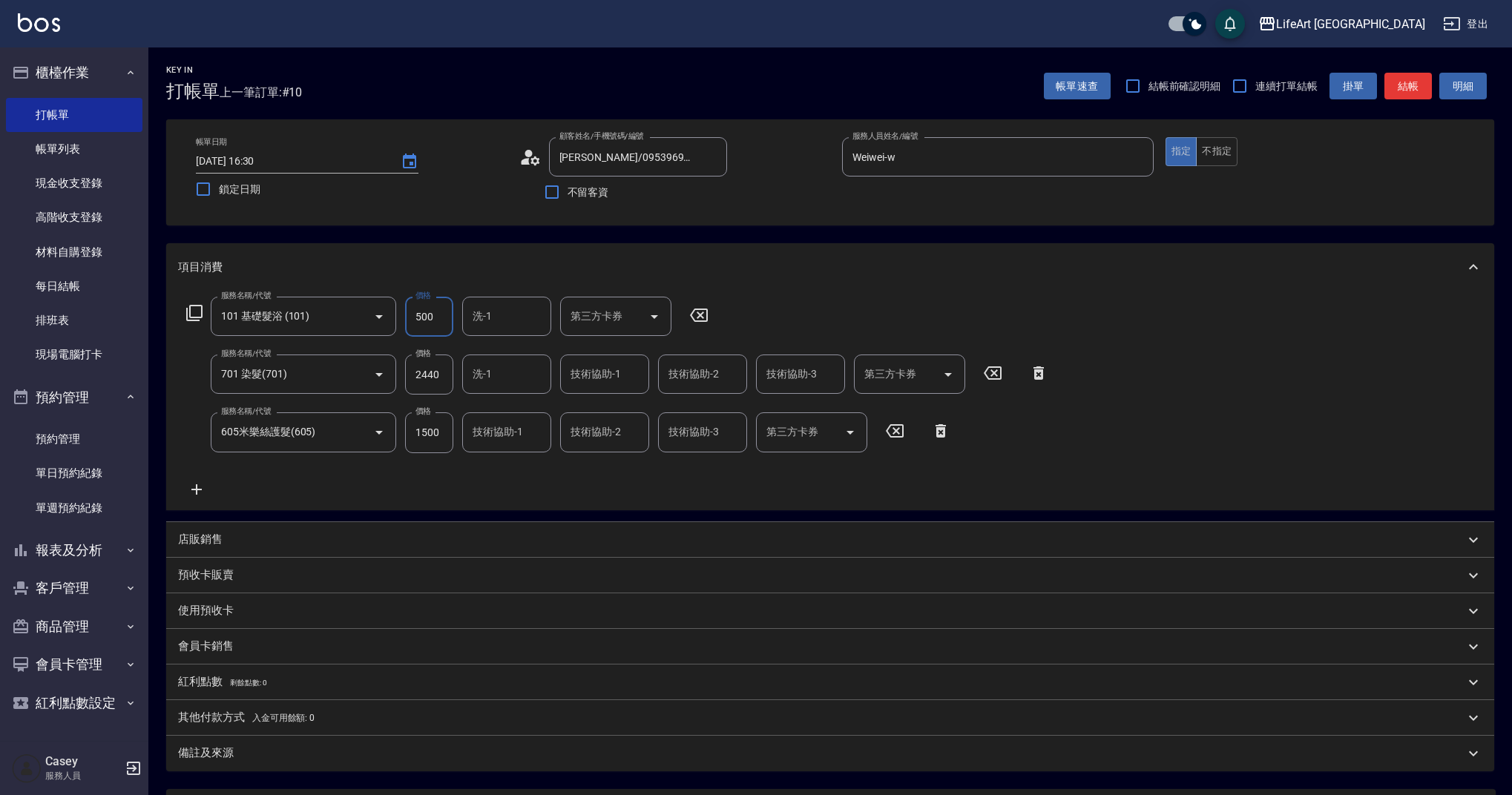
drag, startPoint x: 439, startPoint y: 314, endPoint x: 406, endPoint y: 312, distance: 33.1
click at [406, 312] on input "500" at bounding box center [429, 316] width 49 height 40
type input "350"
click at [502, 316] on input "洗-1" at bounding box center [507, 315] width 76 height 26
click at [506, 500] on span "Casey -c" at bounding box center [491, 508] width 36 height 16
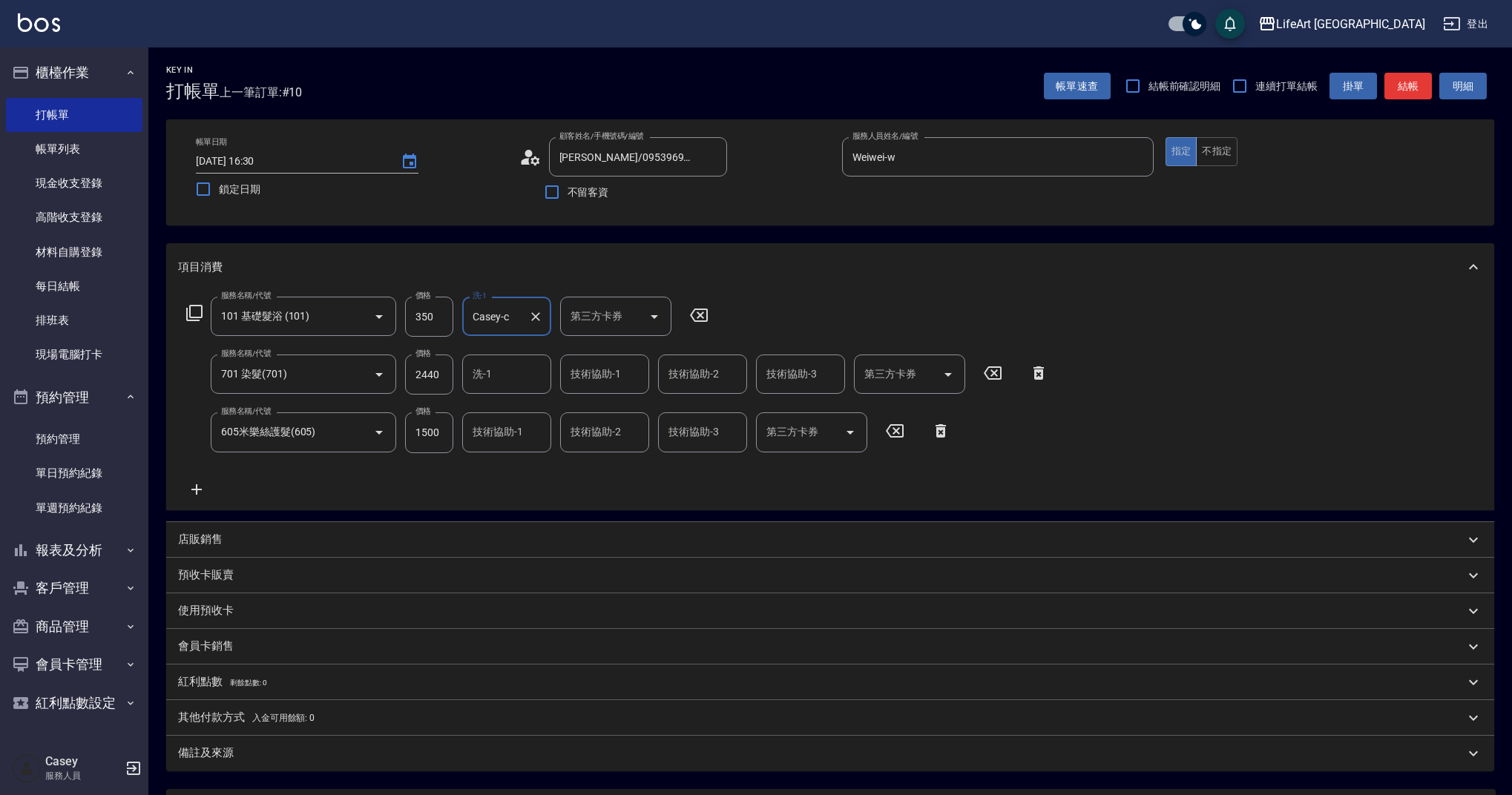
type input "Casey-c"
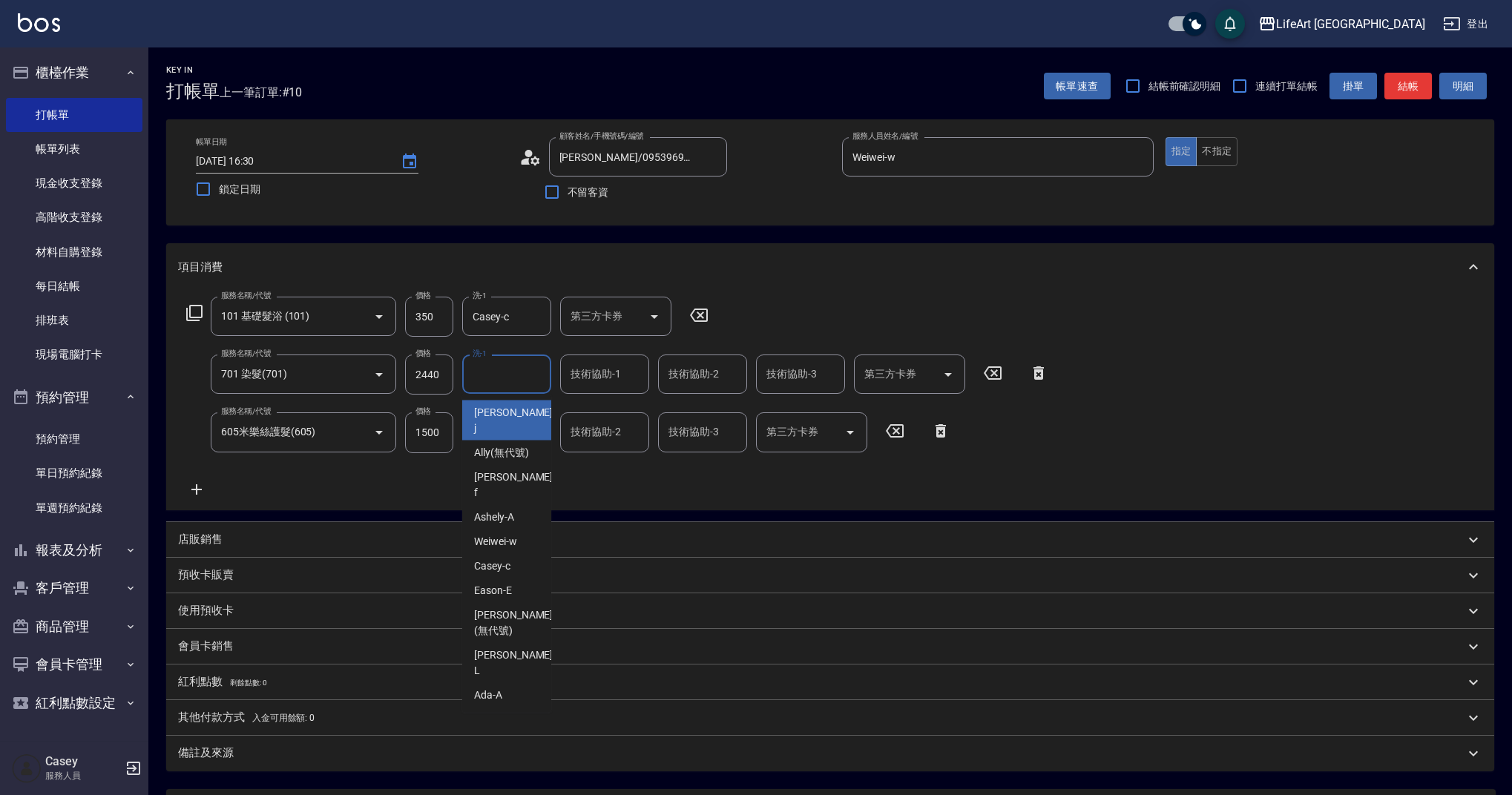
click at [497, 372] on input "洗-1" at bounding box center [507, 374] width 76 height 26
click at [503, 558] on span "Casey -c" at bounding box center [491, 566] width 36 height 16
type input "Casey-c"
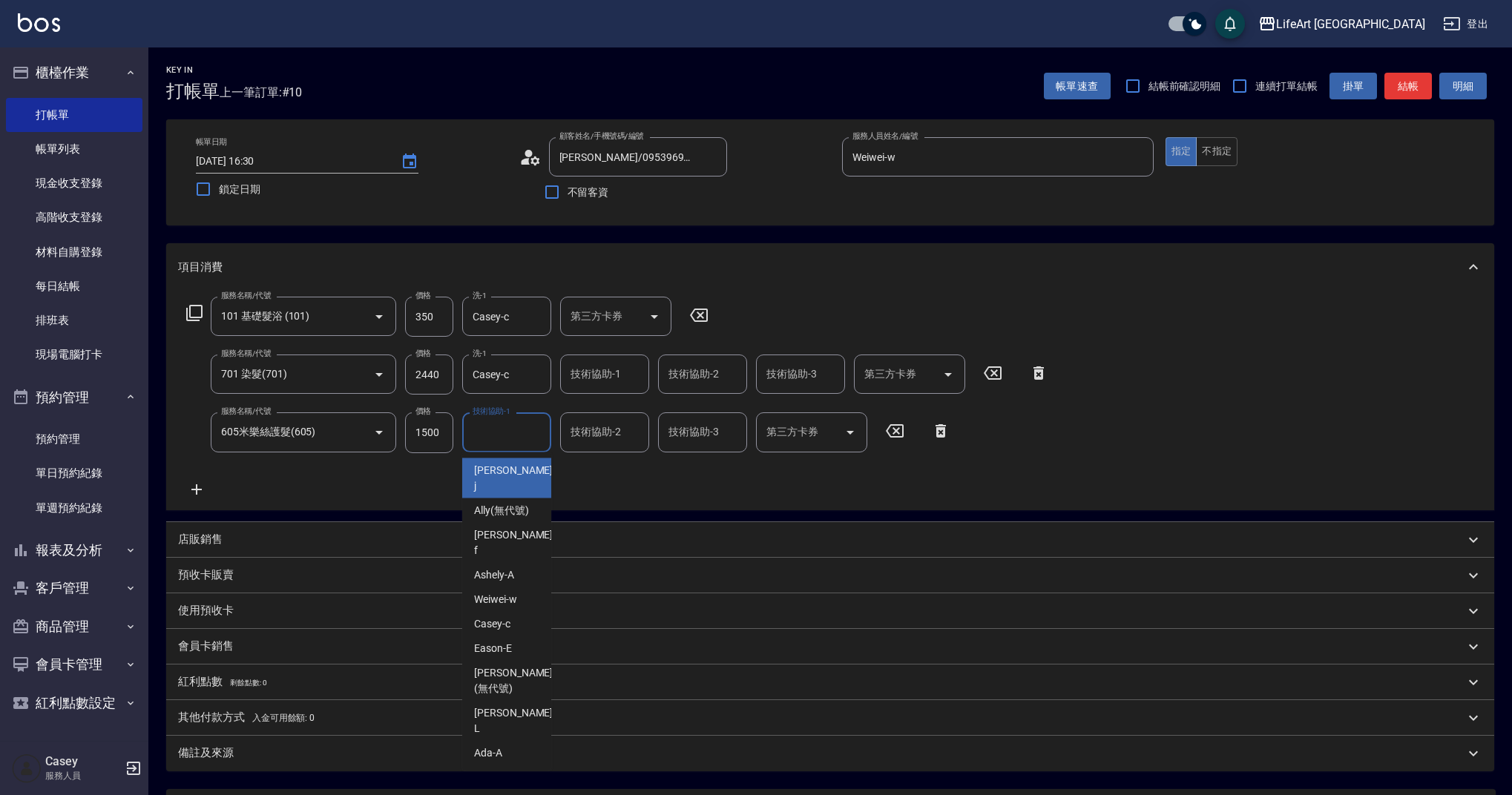
click at [488, 440] on input "技術協助-1" at bounding box center [507, 431] width 76 height 26
click at [498, 617] on span "Casey -c" at bounding box center [491, 625] width 36 height 16
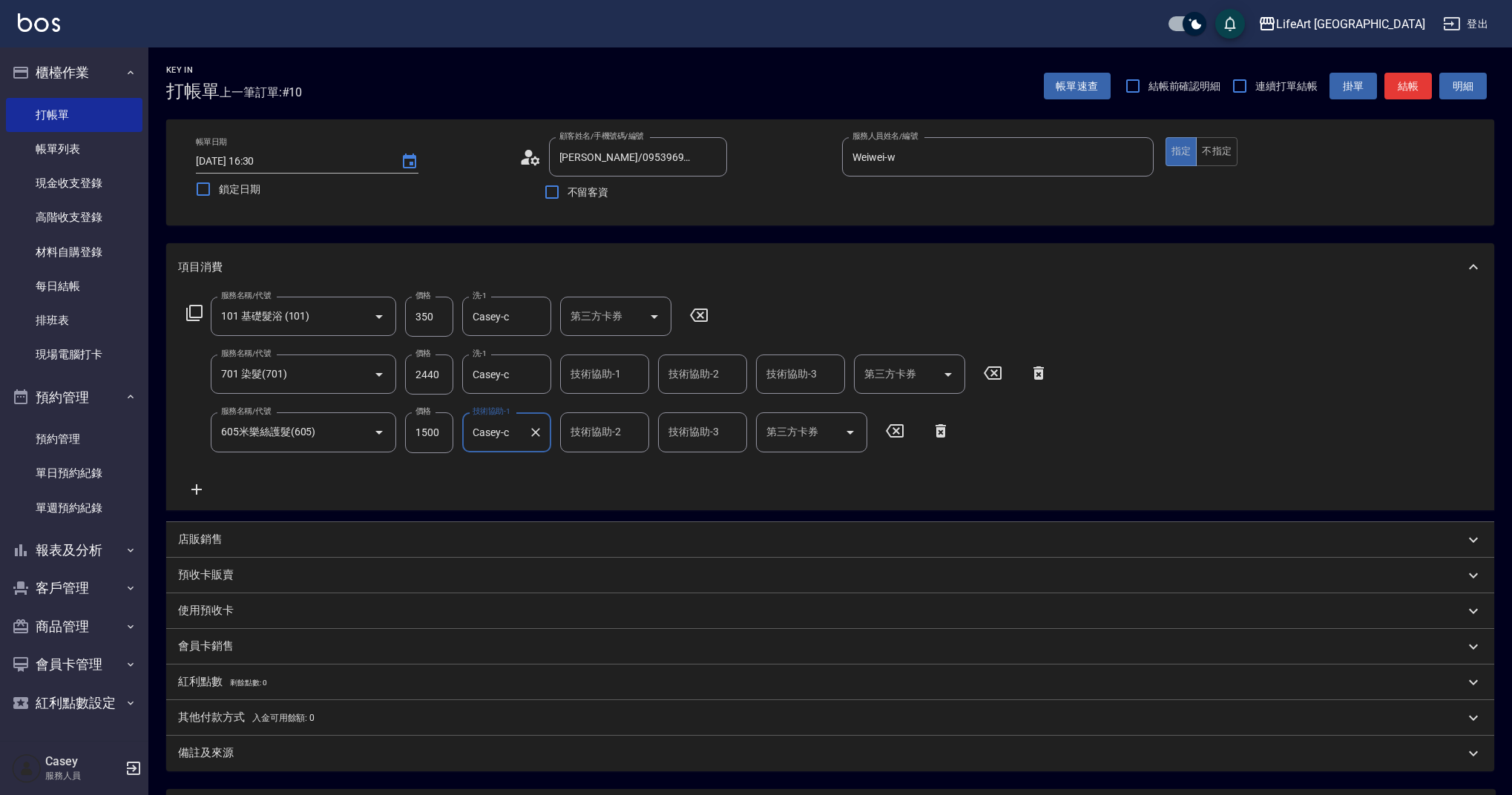
type input "Casey-c"
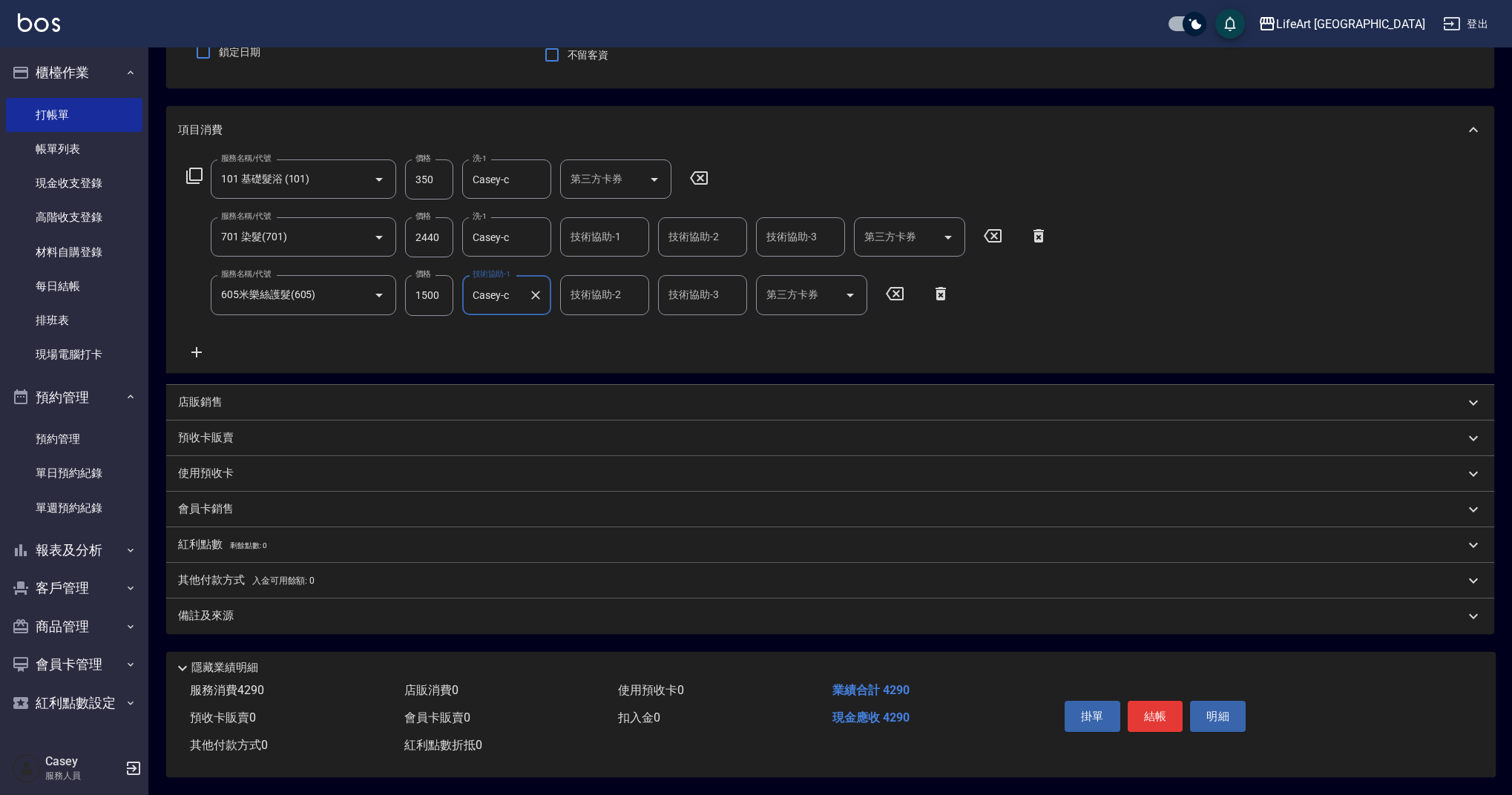
click at [577, 610] on div "備註及來源" at bounding box center [821, 616] width 1287 height 16
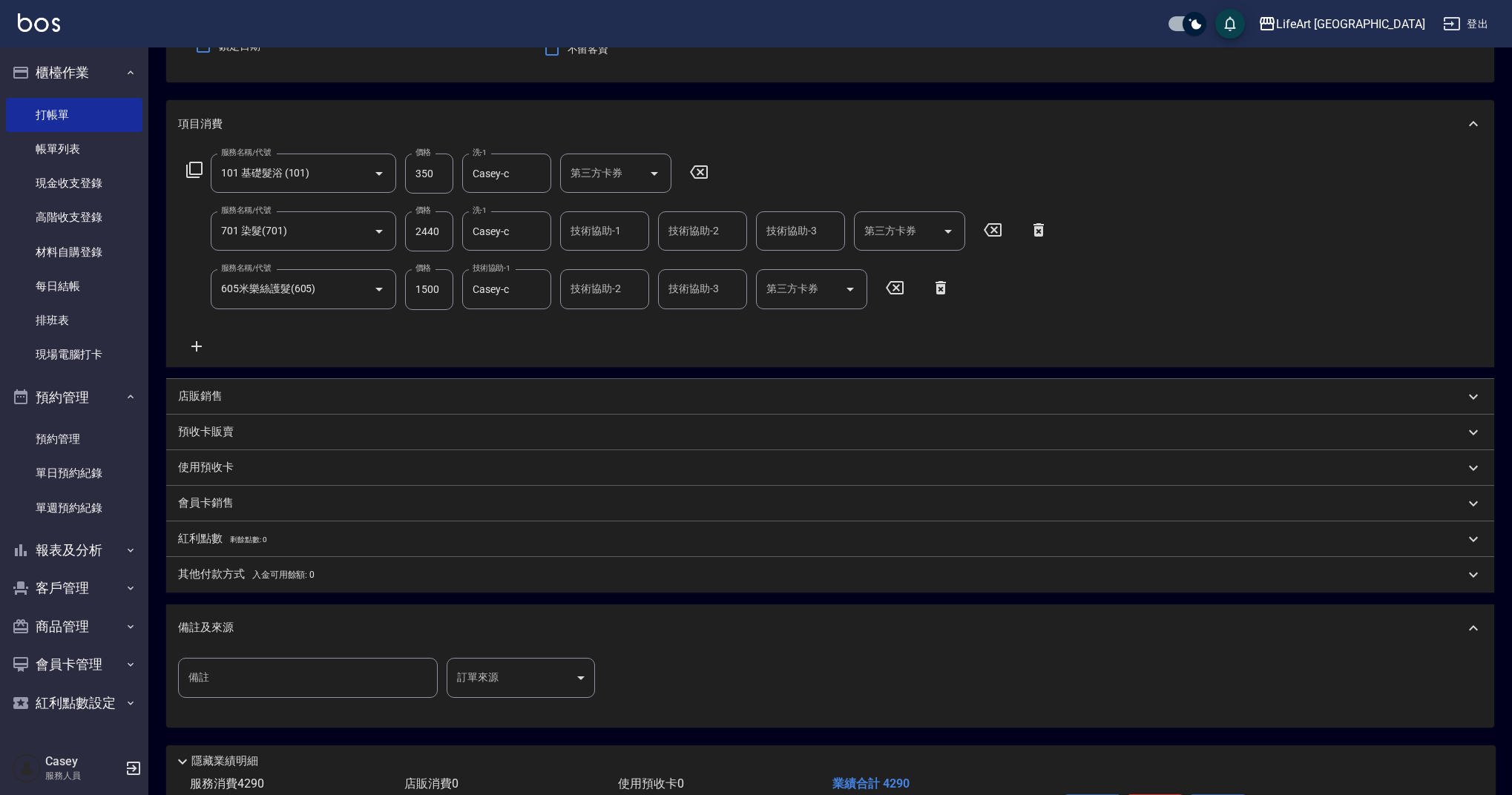
click at [488, 680] on body "LifeArt 蘆洲 登出 櫃檯作業 打帳單 帳單列表 現金收支登錄 高階收支登錄 材料自購登錄 每日結帳 排班表 現場電腦打卡 預約管理 預約管理 單日預約…" at bounding box center [756, 373] width 1512 height 1032
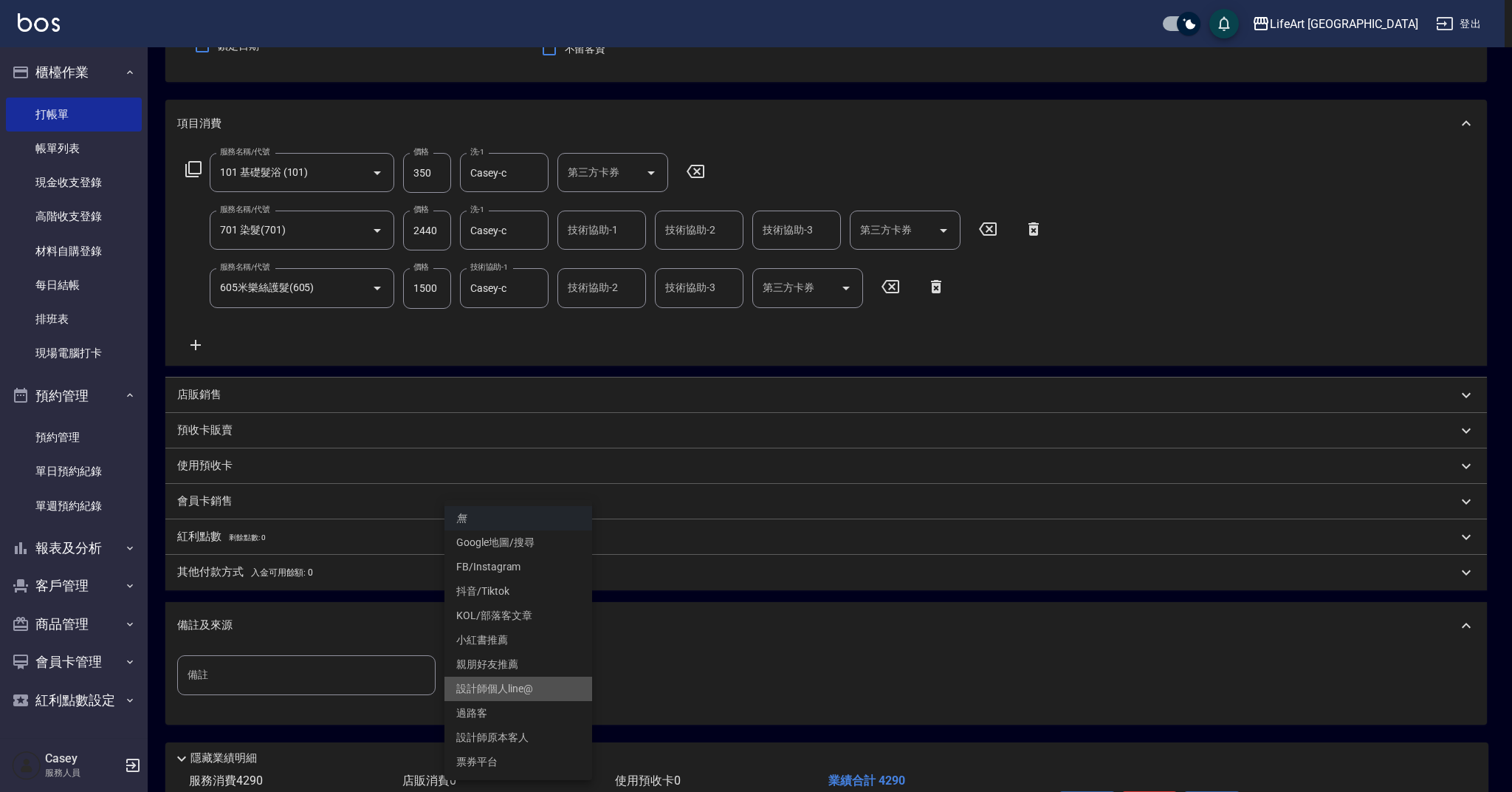
click at [524, 690] on li "設計師個人line@" at bounding box center [518, 689] width 148 height 25
type input "設計師個人line@"
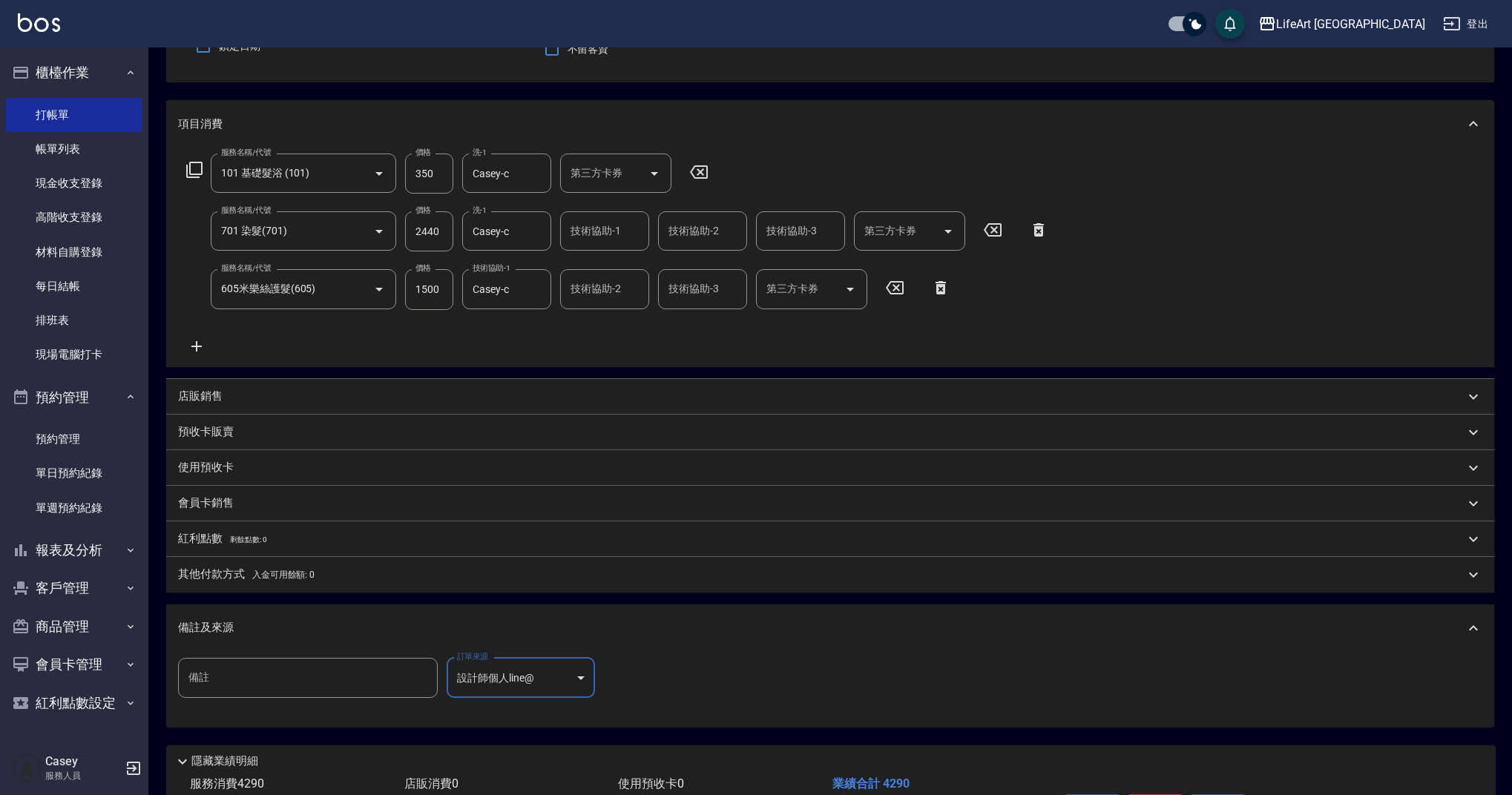
scroll to position [243, 0]
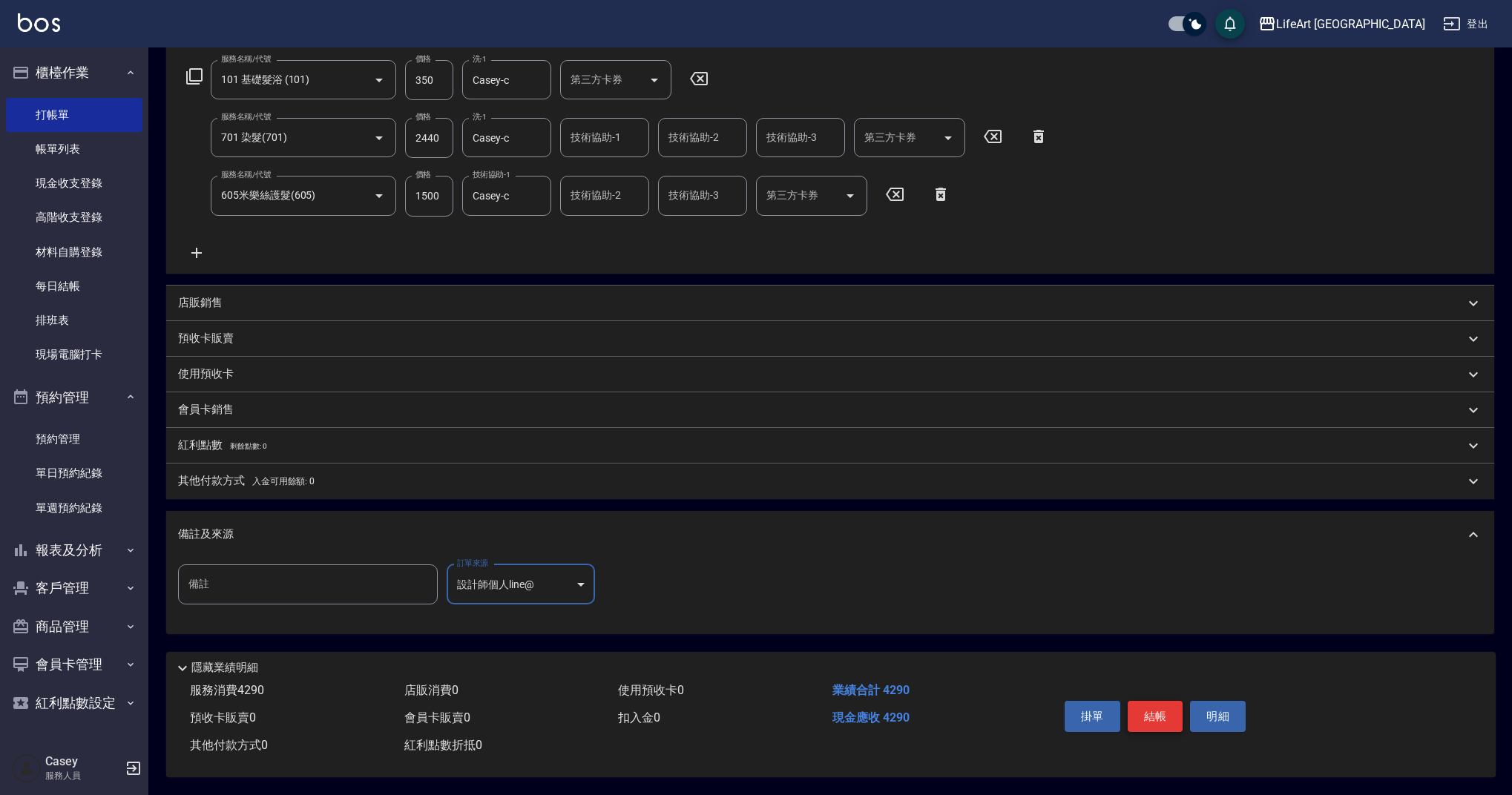
click at [1147, 713] on button "結帳" at bounding box center [1155, 716] width 56 height 31
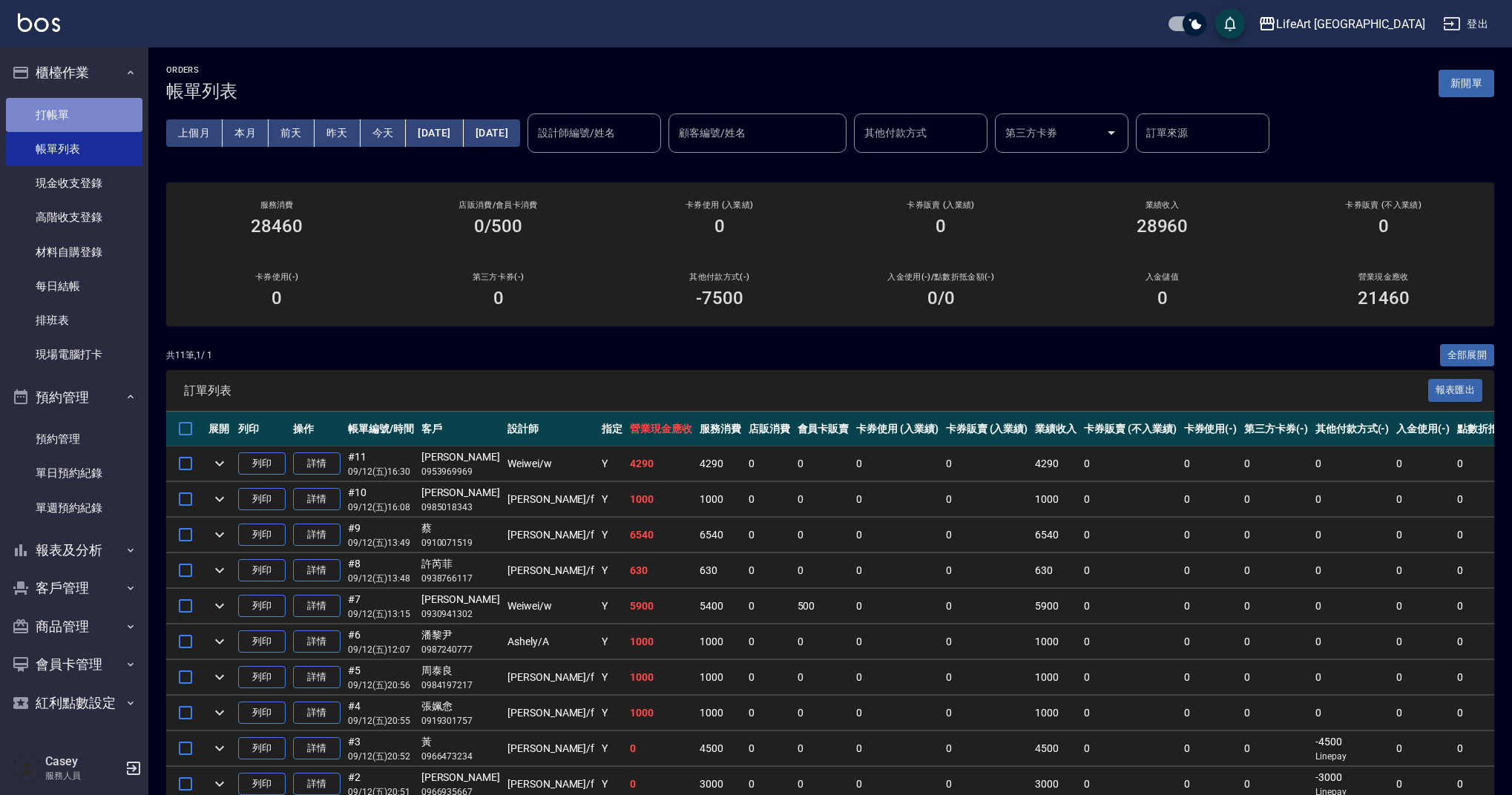
click at [80, 110] on link "打帳單" at bounding box center [74, 115] width 136 height 34
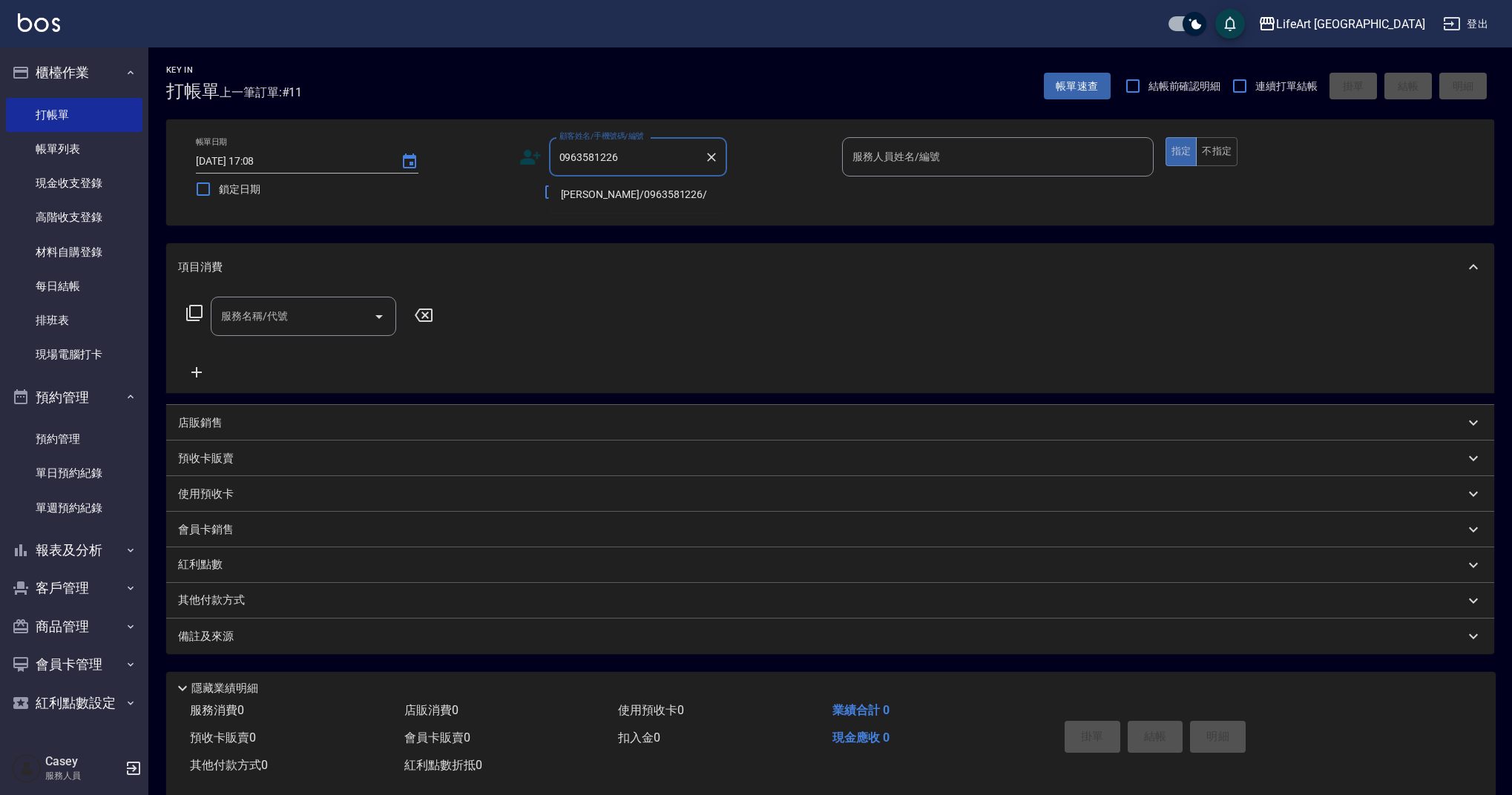
click at [582, 191] on li "[PERSON_NAME]/0963581226/" at bounding box center [637, 195] width 178 height 25
type input "[PERSON_NAME]/0963581226/"
type input "Ashely-A"
click at [520, 157] on icon at bounding box center [530, 156] width 22 height 22
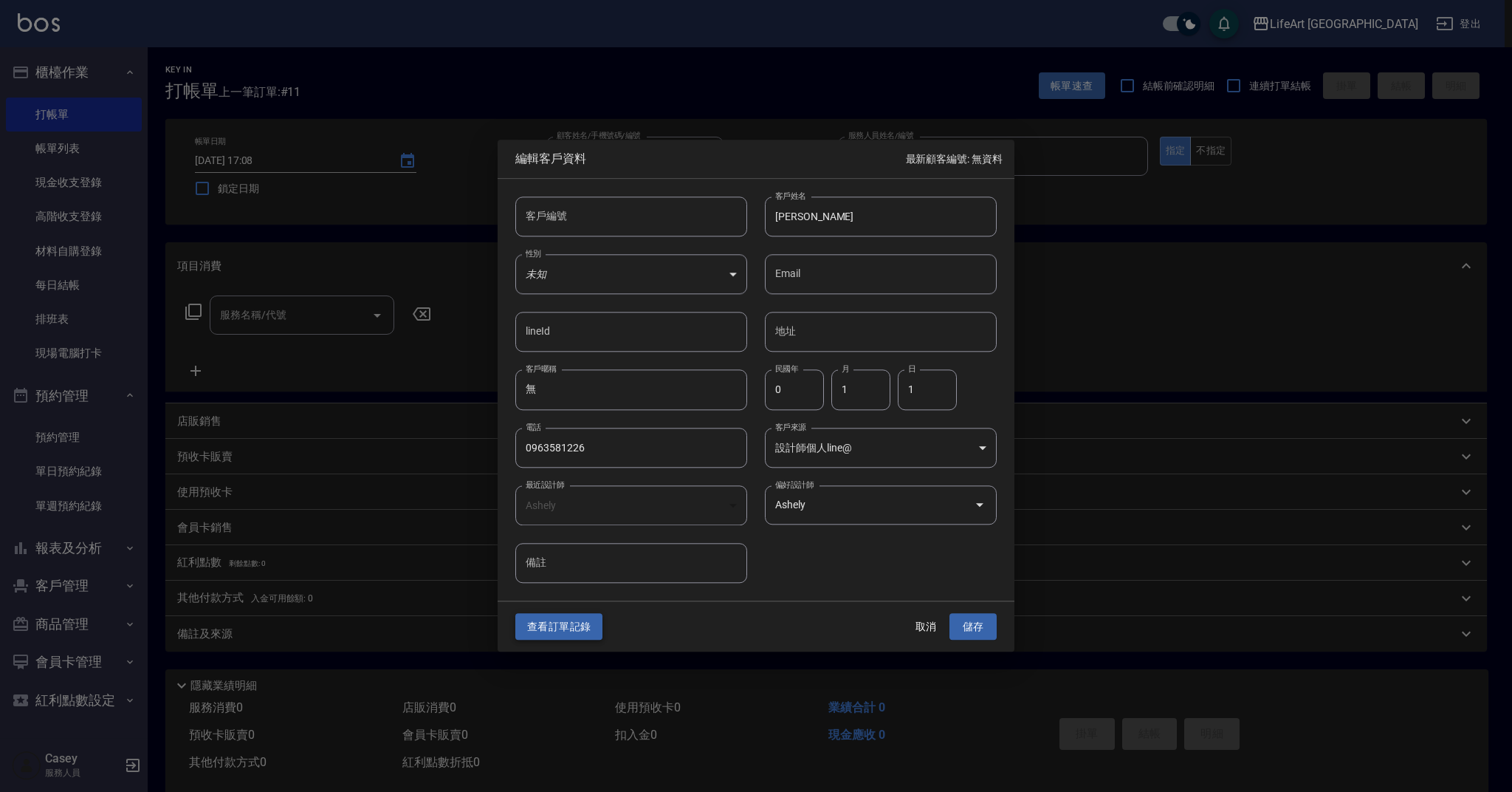
click at [577, 622] on button "查看訂單記錄" at bounding box center [559, 627] width 87 height 27
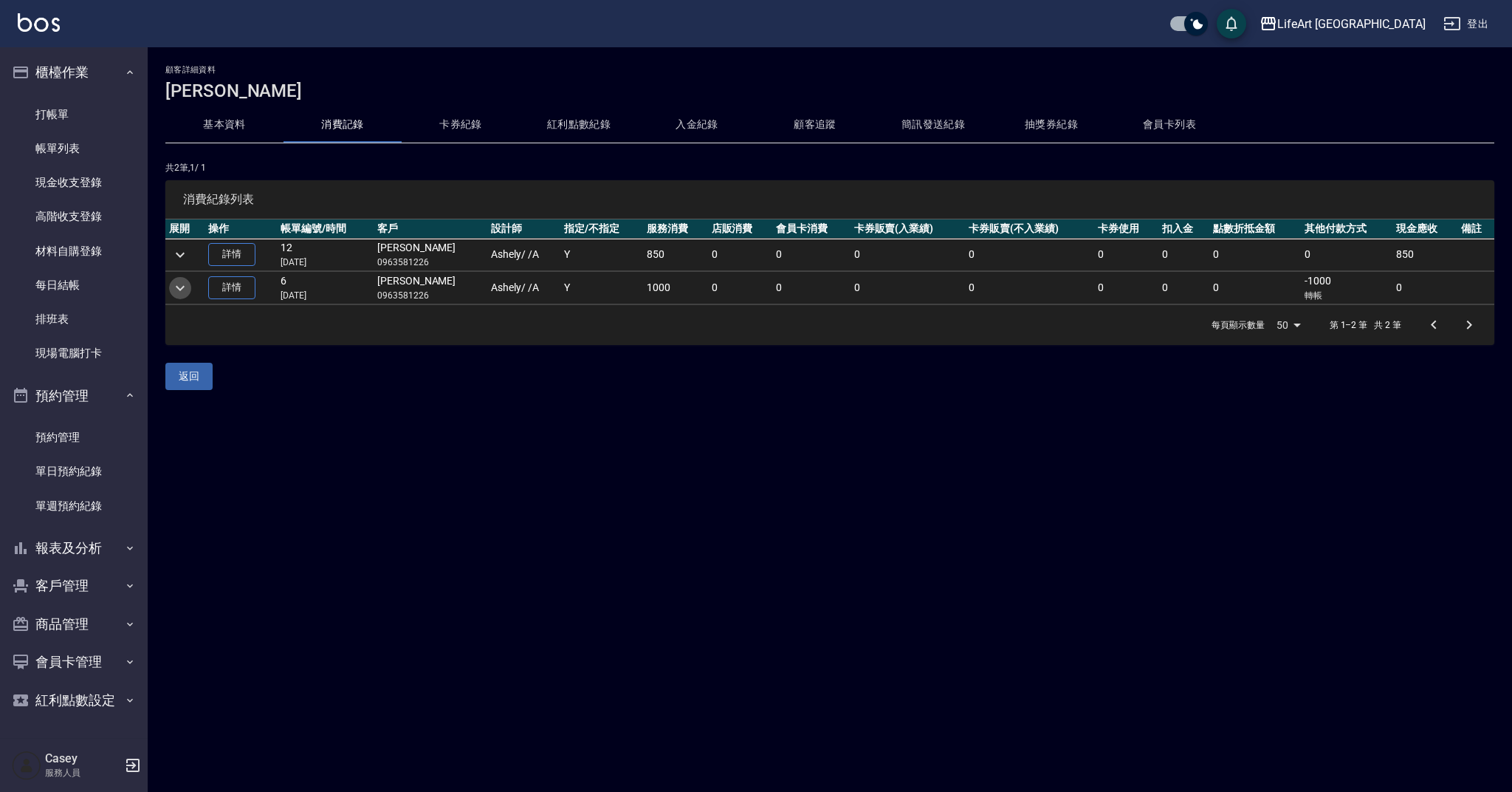
click at [178, 292] on icon "expand row" at bounding box center [180, 288] width 18 height 18
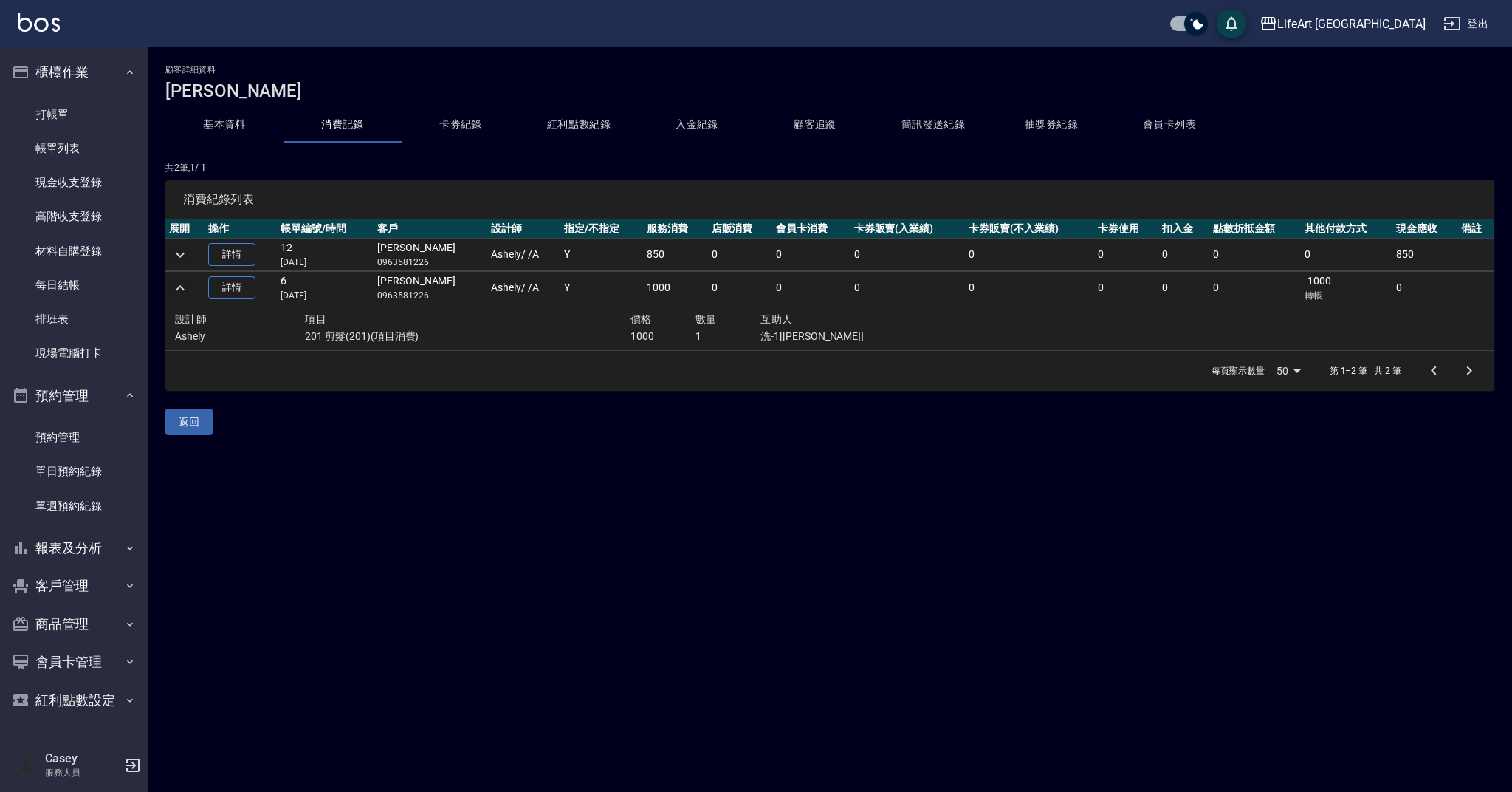
click at [181, 260] on icon "expand row" at bounding box center [180, 255] width 18 height 18
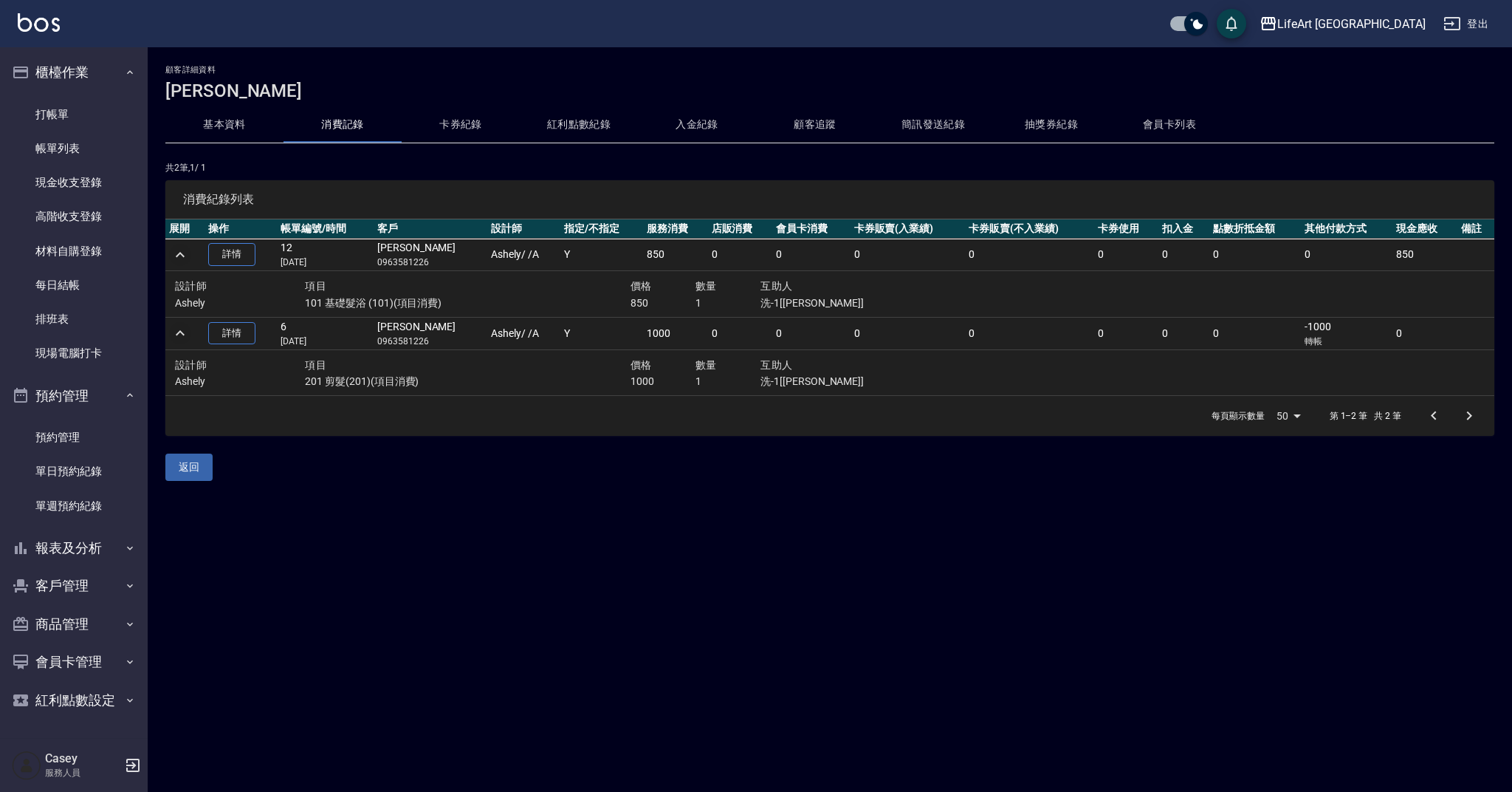
click at [343, 125] on button "消費記錄" at bounding box center [342, 125] width 118 height 35
click at [455, 124] on button "卡券紀錄" at bounding box center [461, 125] width 118 height 35
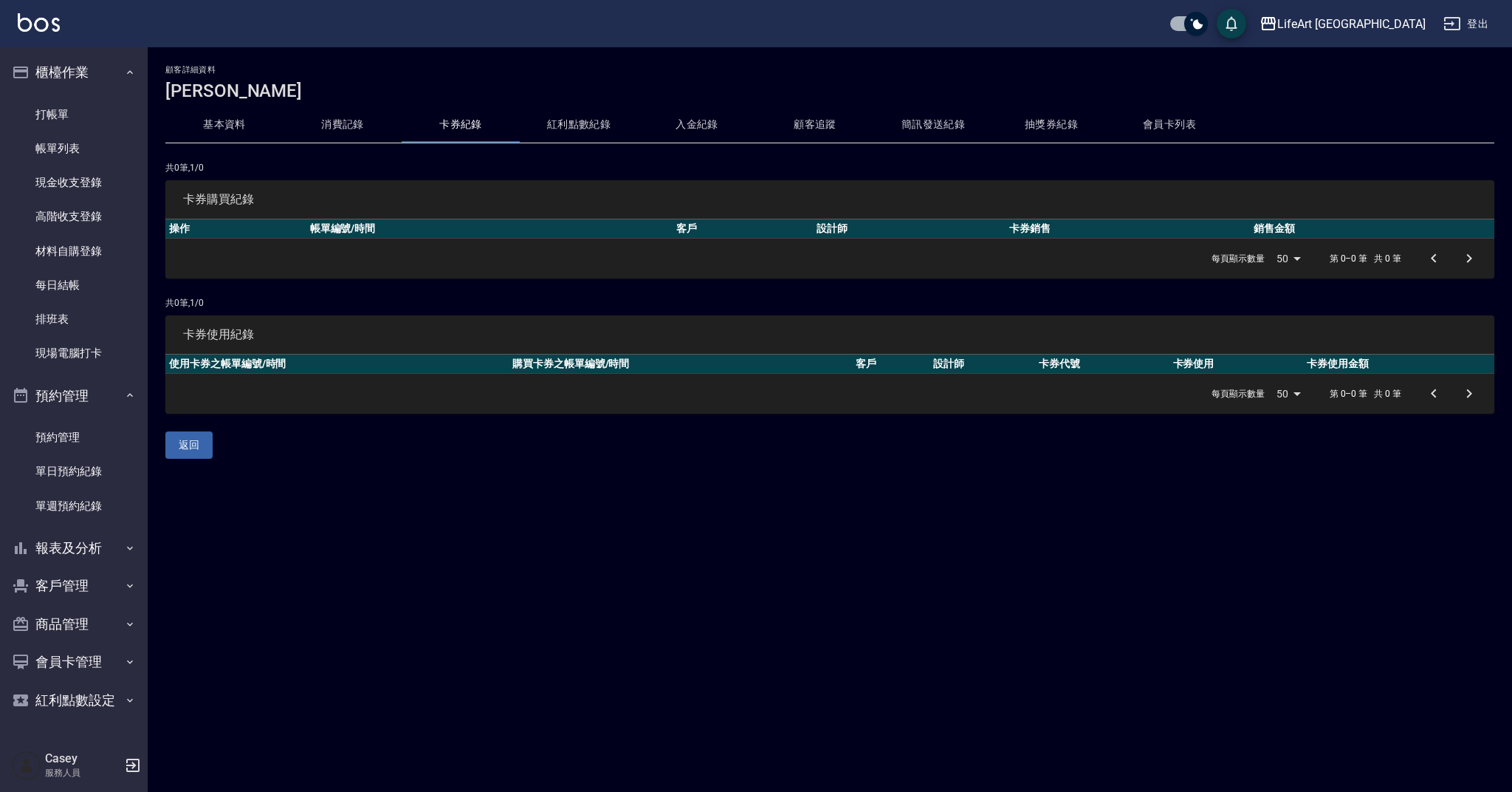
click at [334, 124] on button "消費記錄" at bounding box center [342, 125] width 118 height 35
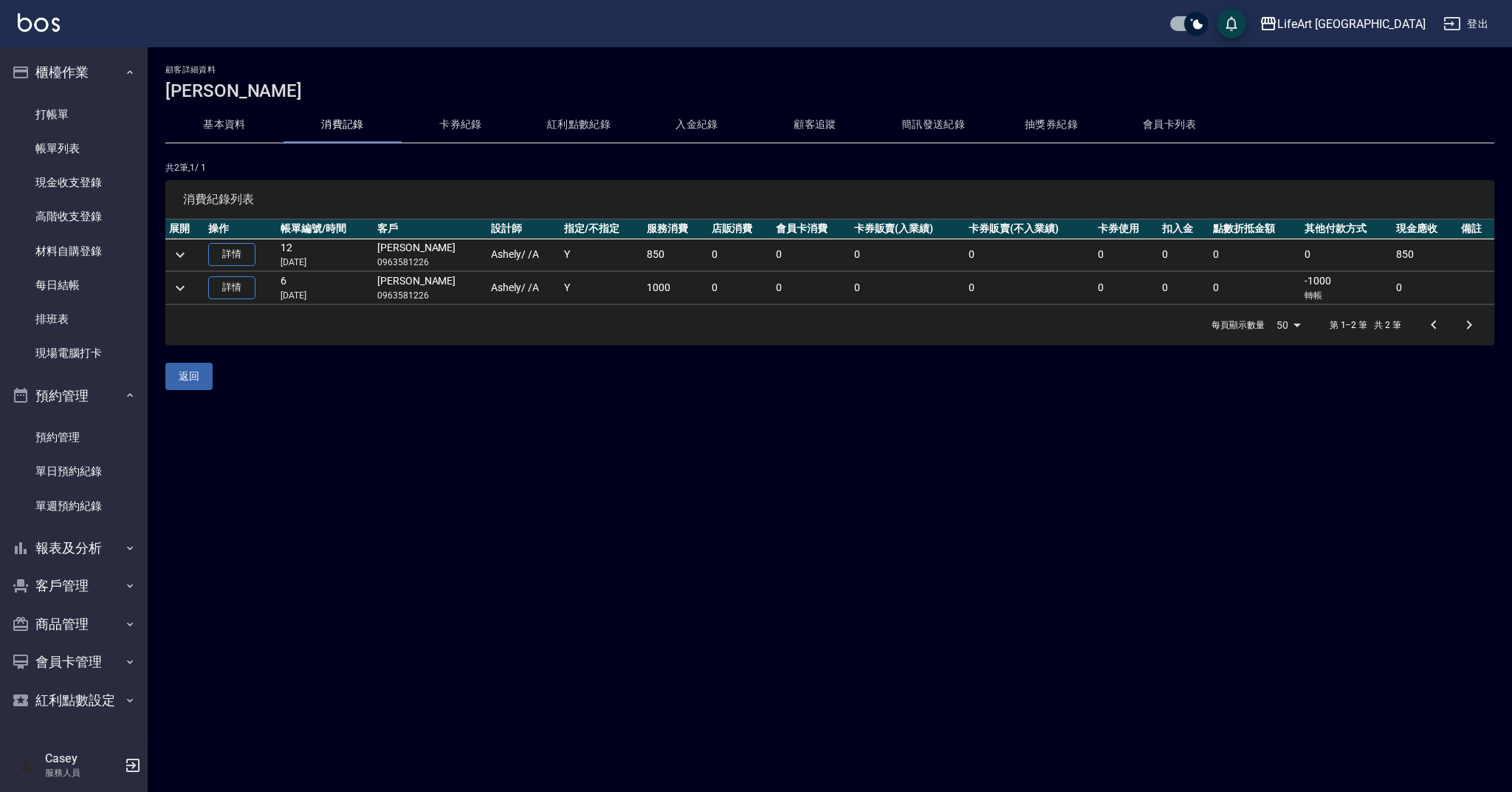
click at [233, 128] on button "基本資料" at bounding box center [224, 125] width 118 height 35
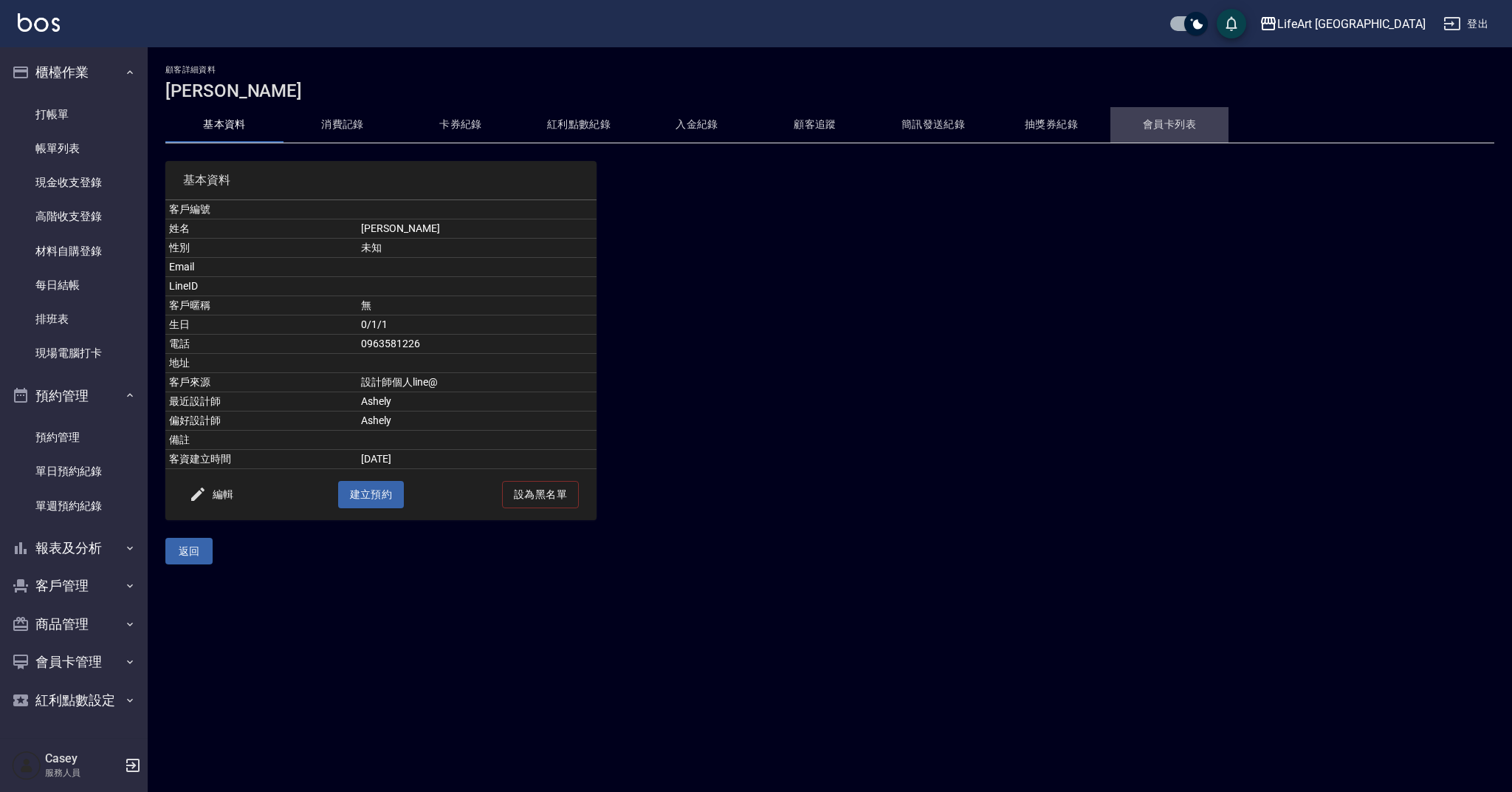
click at [1168, 140] on button "會員卡列表" at bounding box center [1170, 125] width 118 height 35
